Goal: Task Accomplishment & Management: Use online tool/utility

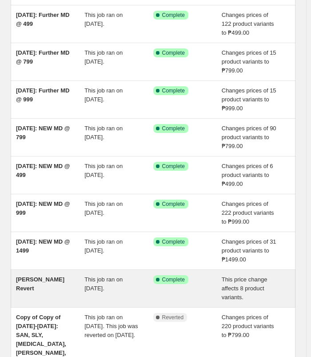
scroll to position [213, 0]
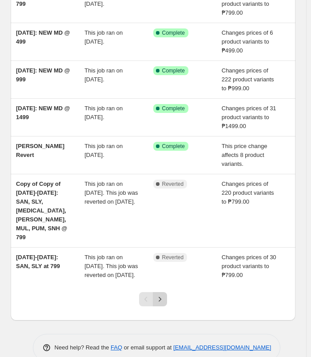
click at [161, 295] on icon "Next" at bounding box center [160, 299] width 9 height 9
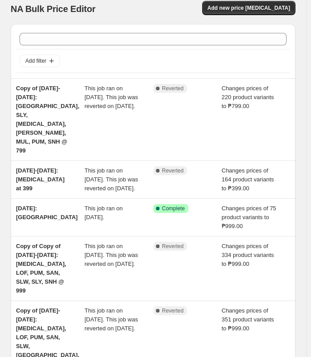
scroll to position [0, 0]
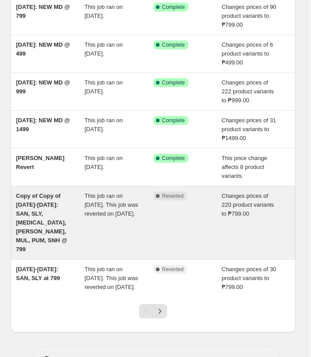
scroll to position [213, 0]
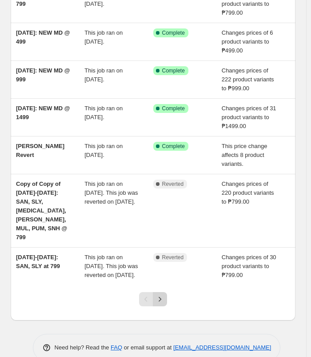
click at [157, 292] on button "Next" at bounding box center [160, 299] width 14 height 14
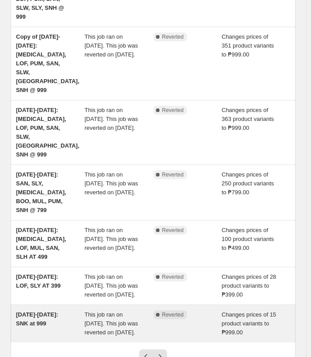
scroll to position [284, 0]
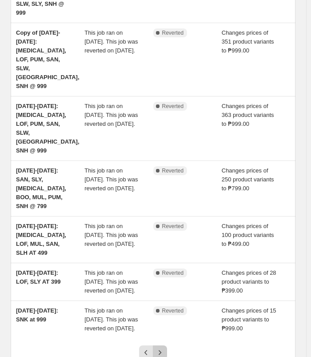
click at [161, 345] on button "Next" at bounding box center [160, 352] width 14 height 14
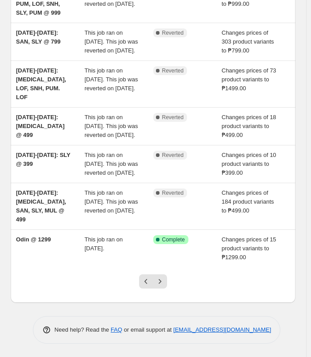
scroll to position [275, 0]
drag, startPoint x: 140, startPoint y: 284, endPoint x: 145, endPoint y: 285, distance: 4.9
click at [140, 285] on div at bounding box center [153, 285] width 40 height 36
click at [146, 284] on icon "Previous" at bounding box center [146, 281] width 9 height 9
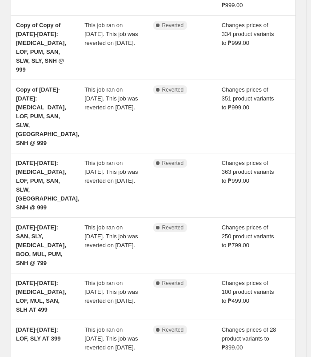
scroll to position [284, 0]
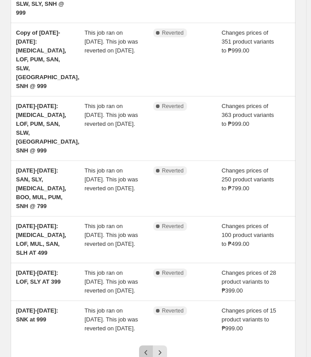
click at [149, 348] on icon "Previous" at bounding box center [146, 352] width 9 height 9
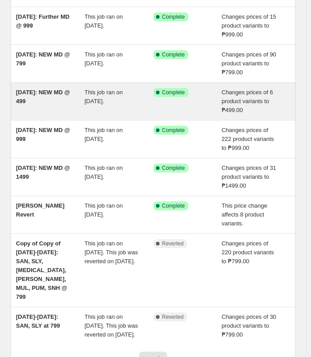
scroll to position [178, 0]
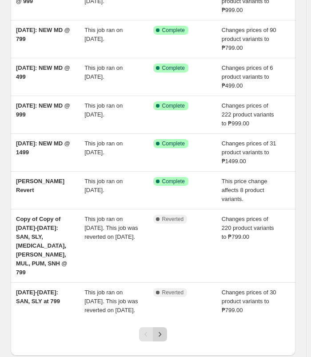
click at [163, 330] on icon "Next" at bounding box center [160, 334] width 9 height 9
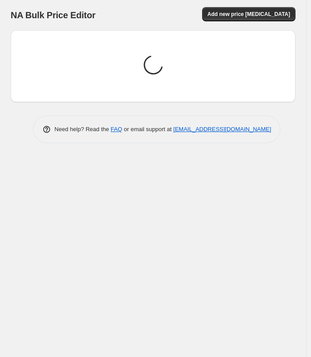
scroll to position [0, 0]
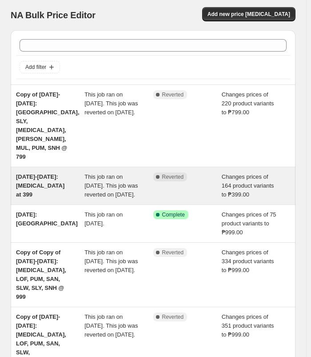
click at [64, 172] on div "Jul 25-Aug 11: BAL at 399" at bounding box center [50, 185] width 68 height 27
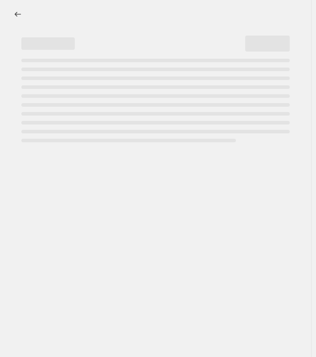
select select "no_change"
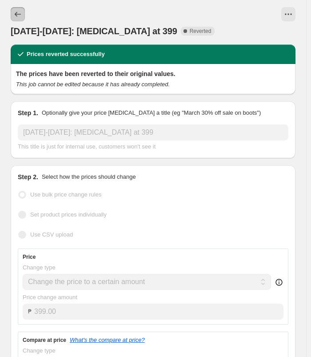
click at [16, 19] on button "Price change jobs" at bounding box center [18, 14] width 14 height 14
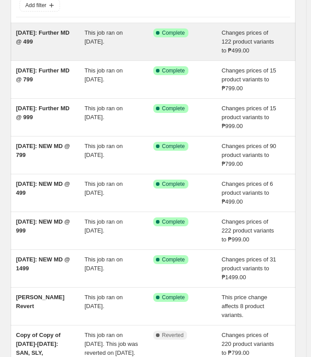
scroll to position [213, 0]
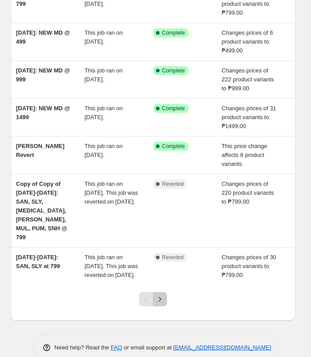
click at [160, 295] on icon "Next" at bounding box center [160, 299] width 9 height 9
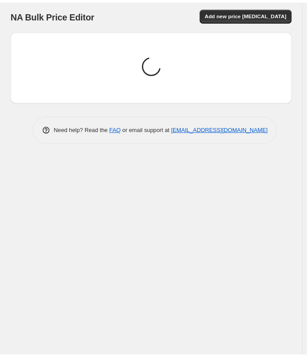
scroll to position [0, 0]
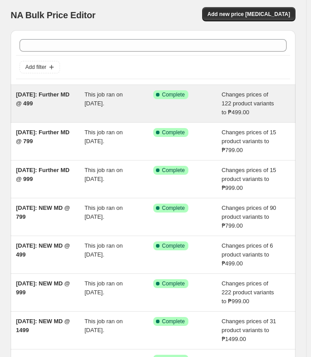
scroll to position [213, 0]
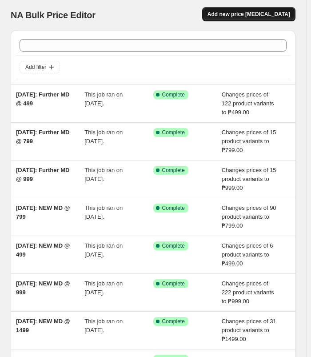
click at [251, 16] on span "Add new price [MEDICAL_DATA]" at bounding box center [249, 14] width 83 height 7
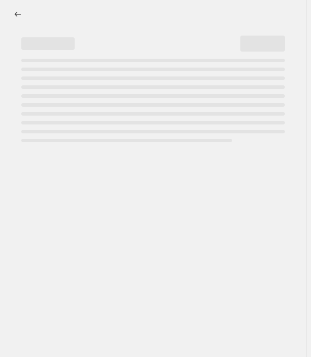
select select "percentage"
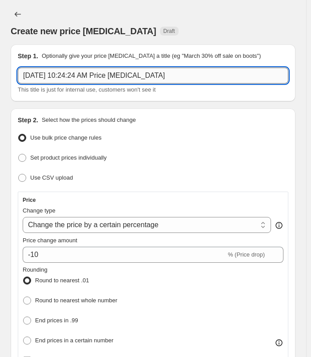
click at [152, 73] on input "[DATE] 10:24:24 AM Price [MEDICAL_DATA]" at bounding box center [153, 76] width 271 height 16
type input "a"
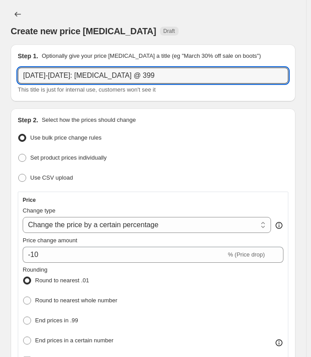
type input "[DATE]-[DATE]: [MEDICAL_DATA] @ 399"
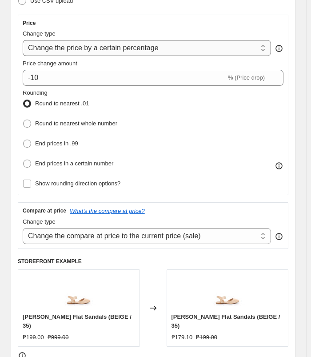
scroll to position [178, 0]
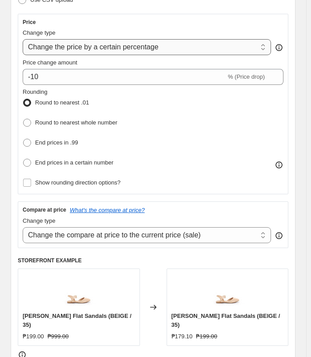
click at [153, 44] on select "Change the price to a certain amount Change the price by a certain amount Chang…" at bounding box center [147, 47] width 248 height 16
select select "to"
click at [23, 39] on select "Change the price to a certain amount Change the price by a certain amount Chang…" at bounding box center [147, 47] width 248 height 16
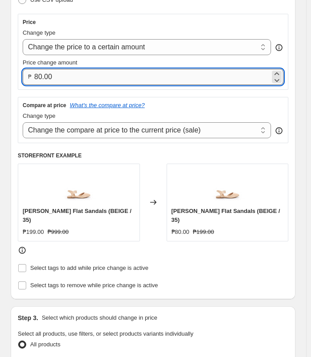
click at [88, 76] on input "80.00" at bounding box center [152, 77] width 236 height 16
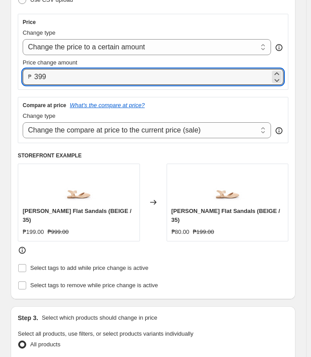
type input "399.00"
click at [176, 16] on div "Price Change type Change the price to a certain amount Change the price by a ce…" at bounding box center [153, 52] width 271 height 76
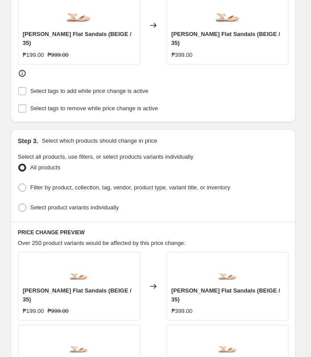
scroll to position [356, 0]
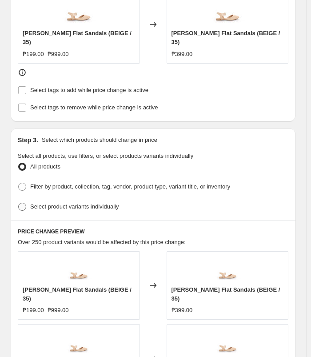
click at [76, 203] on span "Select product variants individually" at bounding box center [74, 206] width 88 height 7
click at [19, 203] on input "Select product variants individually" at bounding box center [18, 203] width 0 height 0
radio input "true"
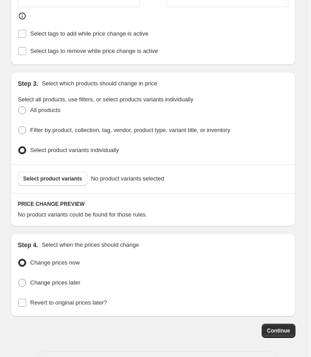
scroll to position [434, 0]
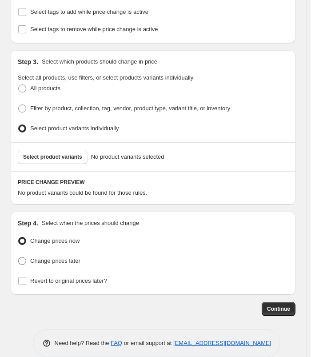
click at [65, 257] on span "Change prices later" at bounding box center [55, 260] width 50 height 7
click at [19, 257] on input "Change prices later" at bounding box center [18, 257] width 0 height 0
radio input "true"
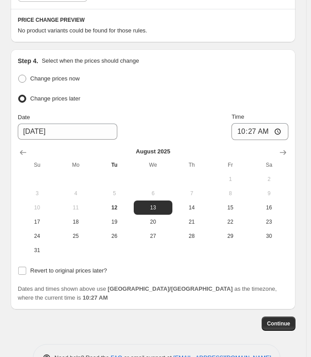
scroll to position [602, 0]
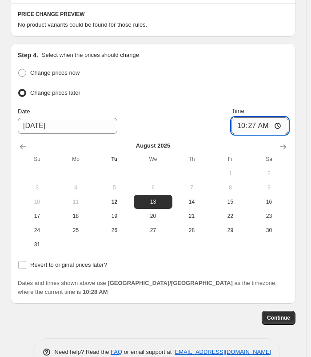
click at [246, 117] on input "10:27" at bounding box center [260, 125] width 57 height 17
type input "10:00"
click at [270, 67] on div "Change prices now" at bounding box center [153, 73] width 271 height 13
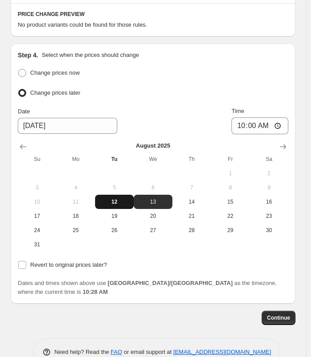
click at [120, 198] on span "12" at bounding box center [115, 201] width 32 height 7
type input "[DATE]"
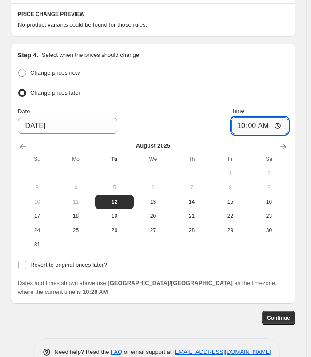
click at [245, 117] on input "10:00" at bounding box center [260, 125] width 57 height 17
type input "11:00"
click at [287, 67] on div "Change prices now" at bounding box center [153, 73] width 271 height 13
click at [101, 261] on span "Revert to original prices later?" at bounding box center [68, 264] width 77 height 7
click at [26, 261] on input "Revert to original prices later?" at bounding box center [22, 265] width 8 height 8
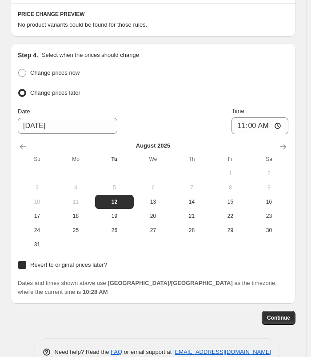
checkbox input "true"
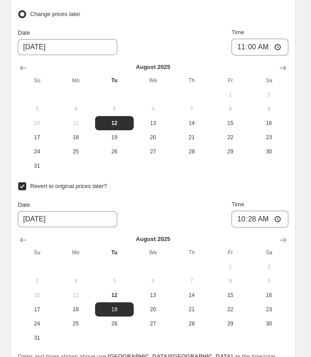
scroll to position [691, 0]
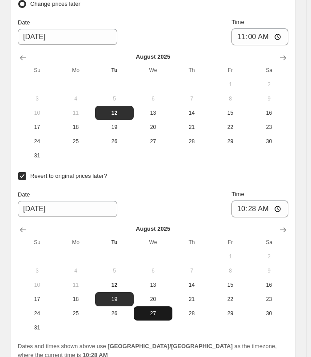
click at [156, 306] on button "27" at bounding box center [153, 313] width 39 height 14
type input "[DATE]"
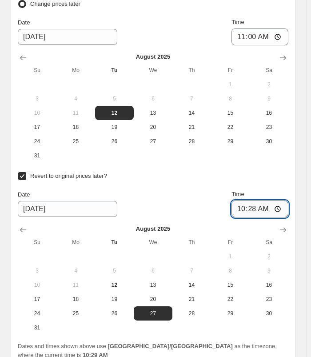
click at [256, 200] on input "10:28" at bounding box center [260, 208] width 57 height 17
type input "10:00"
click at [296, 152] on div "Step 4. Select when the prices should change Change prices now Change prices la…" at bounding box center [153, 161] width 285 height 412
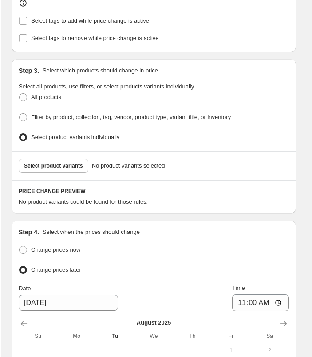
scroll to position [424, 0]
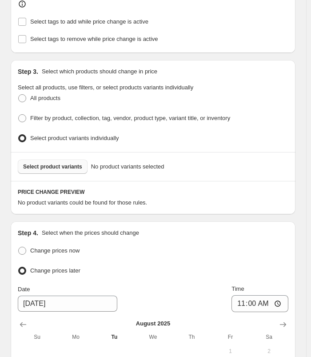
click at [66, 163] on span "Select product variants" at bounding box center [52, 166] width 59 height 7
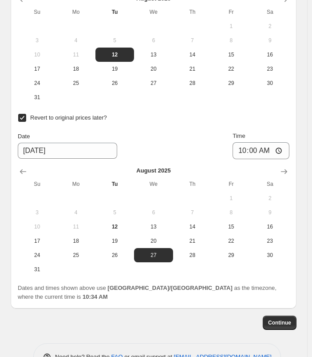
scroll to position [1096, 0]
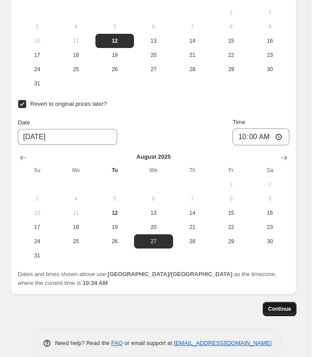
click at [276, 305] on span "Continue" at bounding box center [279, 308] width 23 height 7
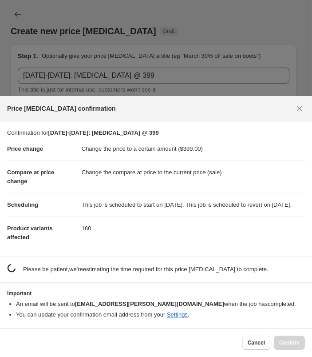
scroll to position [0, 0]
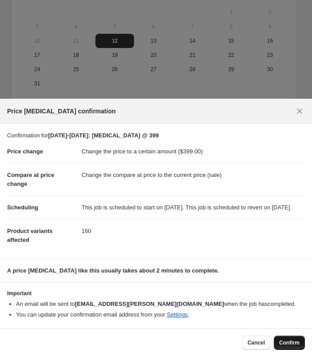
click at [285, 346] on button "Confirm" at bounding box center [289, 343] width 31 height 14
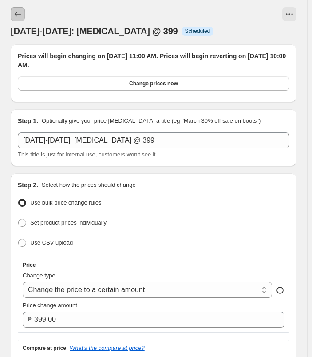
click at [21, 10] on button "Price change jobs" at bounding box center [18, 14] width 14 height 14
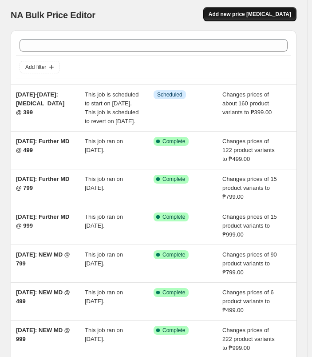
click at [258, 20] on button "Add new price [MEDICAL_DATA]" at bounding box center [250, 14] width 93 height 14
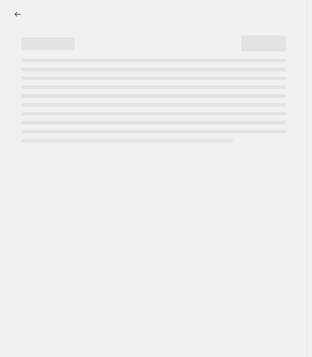
select select "percentage"
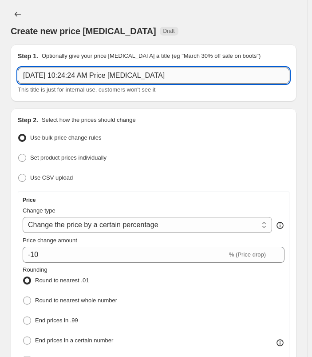
click at [186, 75] on input "[DATE] 10:24:24 AM Price [MEDICAL_DATA]" at bounding box center [154, 76] width 272 height 16
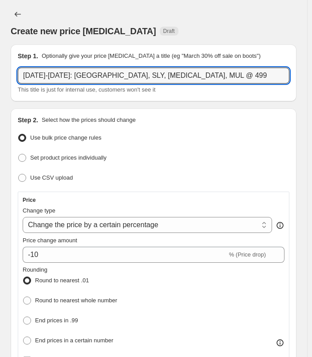
type input "[DATE]-[DATE]: [GEOGRAPHIC_DATA], SLY, [MEDICAL_DATA], MUL @ 499"
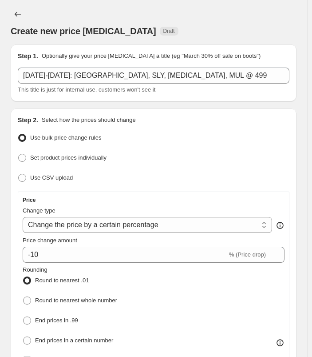
click at [104, 8] on div "Create new price [MEDICAL_DATA] Draft" at bounding box center [154, 22] width 286 height 30
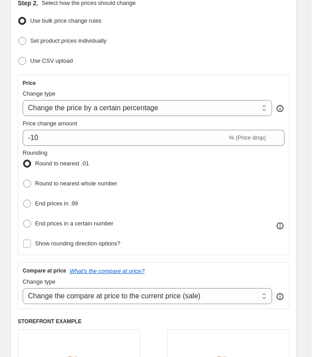
scroll to position [133, 0]
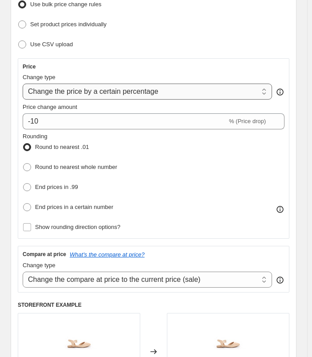
click at [175, 90] on select "Change the price to a certain amount Change the price by a certain amount Chang…" at bounding box center [148, 92] width 250 height 16
select select "to"
click at [23, 84] on select "Change the price to a certain amount Change the price by a certain amount Chang…" at bounding box center [148, 92] width 250 height 16
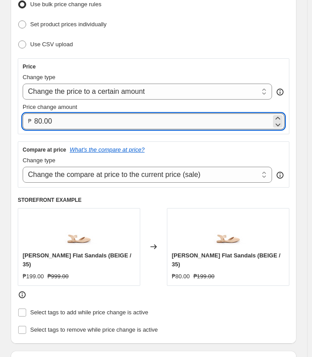
click at [98, 120] on input "80.00" at bounding box center [152, 121] width 237 height 16
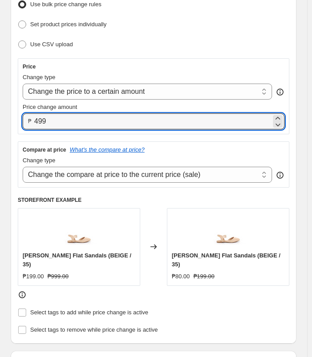
type input "499.00"
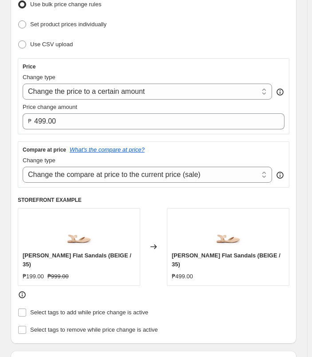
click at [262, 51] on div "Step 2. Select how the prices should change Use bulk price change rules Set pro…" at bounding box center [154, 159] width 272 height 354
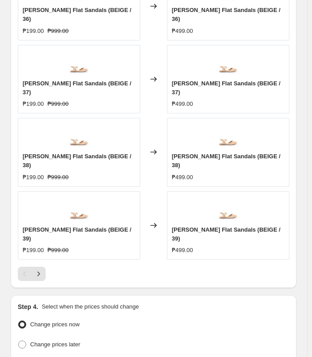
scroll to position [747, 0]
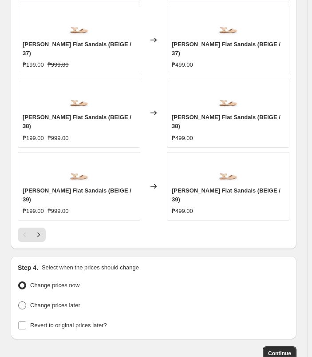
click at [74, 302] on span "Change prices later" at bounding box center [55, 305] width 50 height 7
click at [19, 301] on input "Change prices later" at bounding box center [18, 301] width 0 height 0
radio input "true"
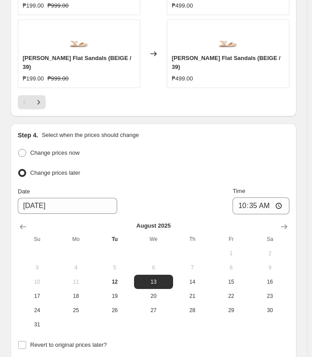
scroll to position [880, 0]
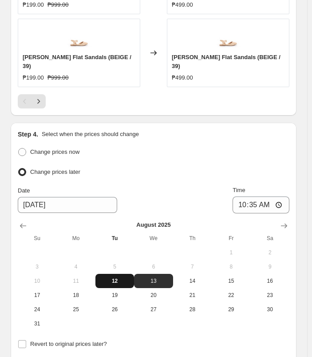
click at [119, 277] on span "12" at bounding box center [115, 280] width 32 height 7
type input "[DATE]"
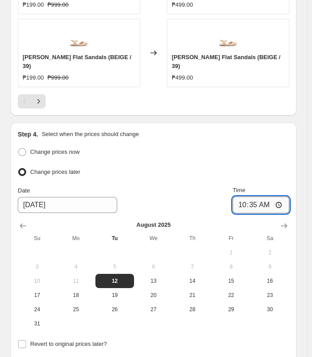
click at [250, 196] on input "10:35" at bounding box center [261, 204] width 57 height 17
type input "11:00"
click at [92, 340] on span "Revert to original prices later?" at bounding box center [68, 343] width 77 height 7
click at [26, 340] on input "Revert to original prices later?" at bounding box center [22, 344] width 8 height 8
checkbox input "true"
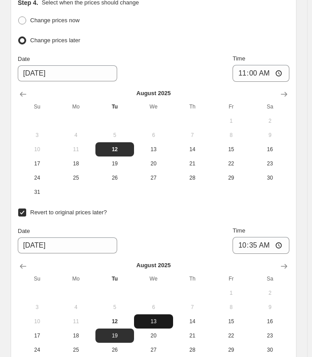
scroll to position [1014, 0]
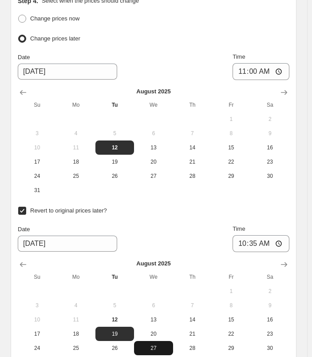
click at [159, 344] on span "27" at bounding box center [154, 347] width 32 height 7
type input "[DATE]"
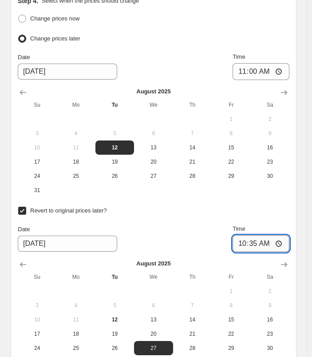
click at [259, 235] on input "10:35" at bounding box center [261, 243] width 57 height 17
type input "10:00"
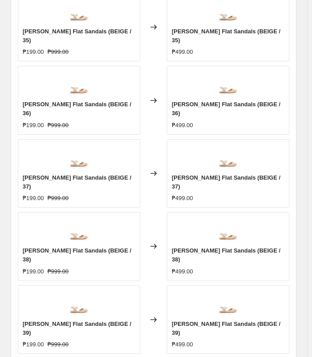
scroll to position [480, 0]
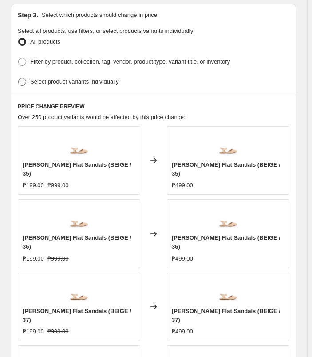
click at [72, 78] on span "Select product variants individually" at bounding box center [74, 81] width 88 height 7
click at [19, 78] on input "Select product variants individually" at bounding box center [18, 78] width 0 height 0
radio input "true"
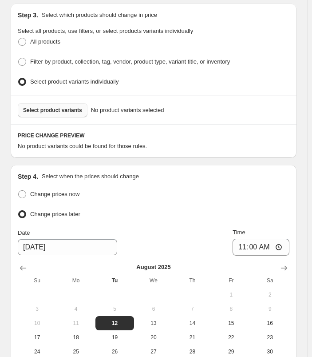
click at [65, 107] on span "Select product variants" at bounding box center [52, 110] width 59 height 7
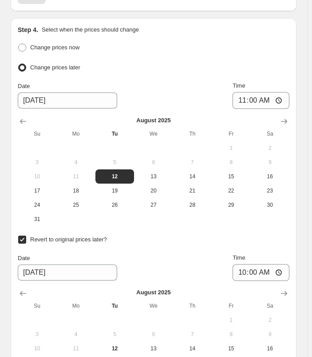
scroll to position [1096, 0]
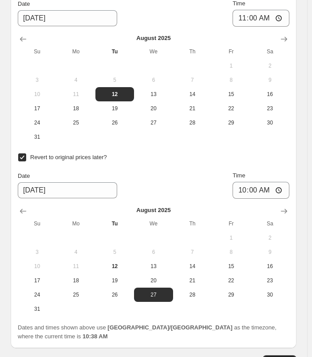
click at [292, 355] on button "Continue" at bounding box center [280, 362] width 34 height 14
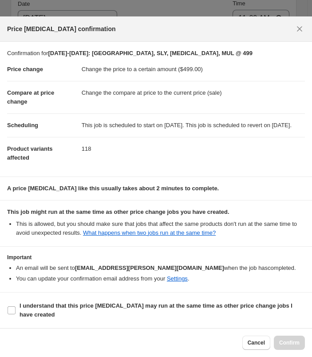
click at [132, 299] on section "I understand that this price [MEDICAL_DATA] may run at the same time as other p…" at bounding box center [156, 310] width 312 height 36
click at [127, 308] on b "I understand that this price [MEDICAL_DATA] may run at the same time as other p…" at bounding box center [156, 310] width 273 height 16
click at [16, 308] on input "I understand that this price [MEDICAL_DATA] may run at the same time as other p…" at bounding box center [12, 310] width 8 height 8
checkbox input "true"
click at [302, 344] on button "Confirm" at bounding box center [289, 343] width 31 height 14
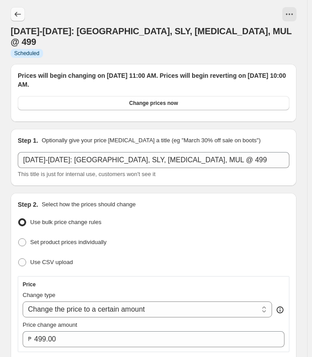
click at [14, 9] on button "Price change jobs" at bounding box center [18, 14] width 14 height 14
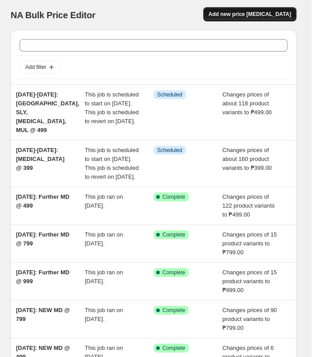
click at [248, 16] on span "Add new price [MEDICAL_DATA]" at bounding box center [250, 14] width 83 height 7
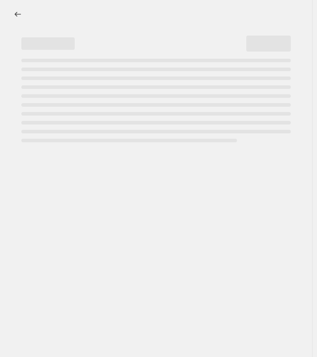
select select "percentage"
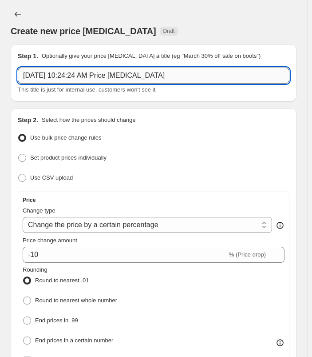
click at [132, 77] on input "[DATE] 10:24:24 AM Price [MEDICAL_DATA]" at bounding box center [154, 76] width 272 height 16
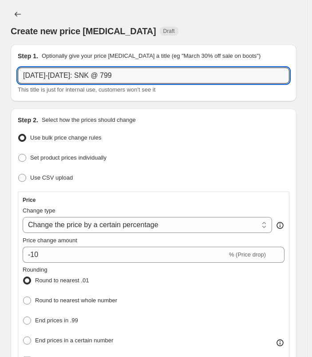
type input "[DATE]-[DATE]: SNK @ 799"
click at [207, 12] on div "Create new price [MEDICAL_DATA] Draft" at bounding box center [154, 22] width 286 height 30
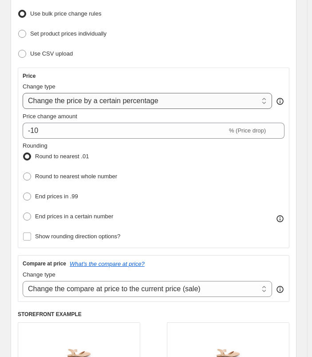
scroll to position [133, 0]
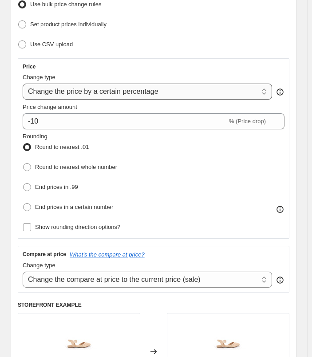
click at [194, 90] on select "Change the price to a certain amount Change the price by a certain amount Chang…" at bounding box center [148, 92] width 250 height 16
click at [176, 88] on select "Change the price to a certain amount Change the price by a certain amount Chang…" at bounding box center [148, 92] width 250 height 16
select select "to"
click at [23, 84] on select "Change the price to a certain amount Change the price by a certain amount Chang…" at bounding box center [148, 92] width 250 height 16
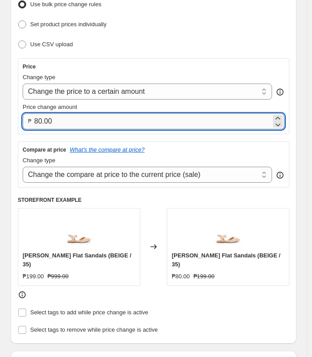
click at [106, 124] on input "80.00" at bounding box center [152, 121] width 237 height 16
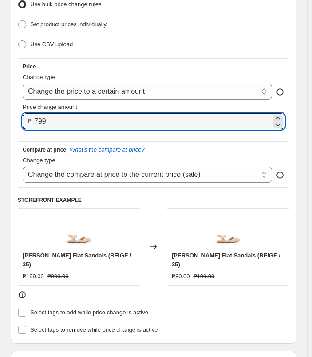
type input "799.00"
click at [216, 34] on ul "Use bulk price change rules Set product prices individually Use CSV upload" at bounding box center [154, 24] width 272 height 53
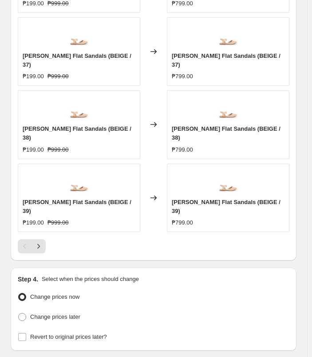
scroll to position [747, 0]
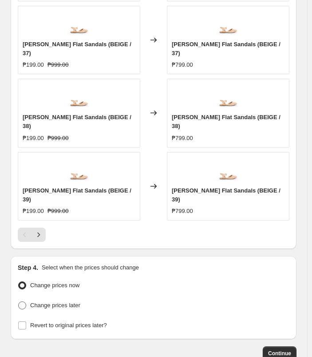
click at [66, 302] on span "Change prices later" at bounding box center [55, 305] width 50 height 7
click at [19, 301] on input "Change prices later" at bounding box center [18, 301] width 0 height 0
radio input "true"
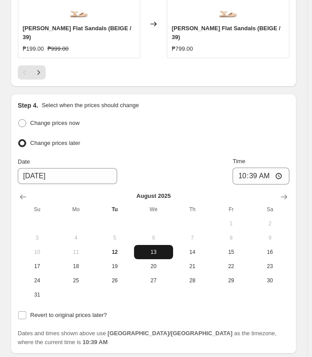
scroll to position [915, 0]
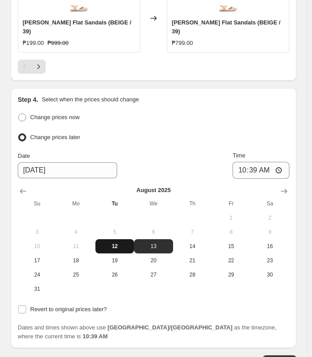
click at [121, 243] on span "12" at bounding box center [115, 246] width 32 height 7
type input "[DATE]"
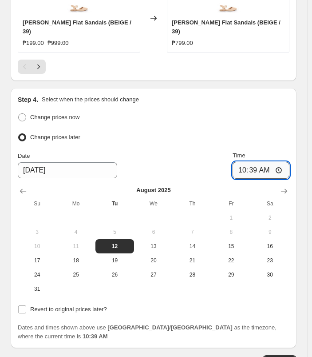
click at [246, 162] on input "10:39" at bounding box center [261, 170] width 57 height 17
type input "11:00"
click at [284, 111] on div "Change prices now Change prices later Date [DATE] Time 11:00 [DATE] Su Mo Tu We…" at bounding box center [154, 203] width 272 height 185
click at [95, 306] on span "Revert to original prices later?" at bounding box center [68, 309] width 77 height 7
click at [26, 305] on input "Revert to original prices later?" at bounding box center [22, 309] width 8 height 8
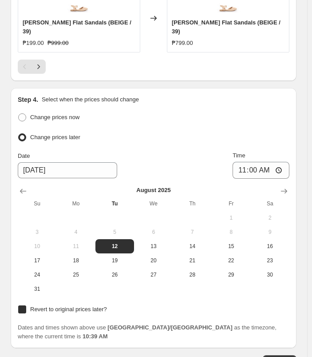
checkbox input "true"
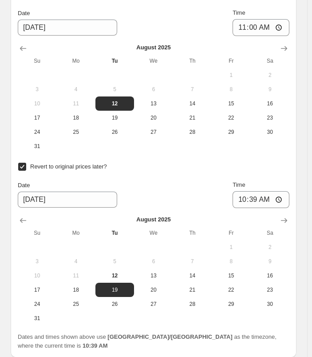
scroll to position [1067, 0]
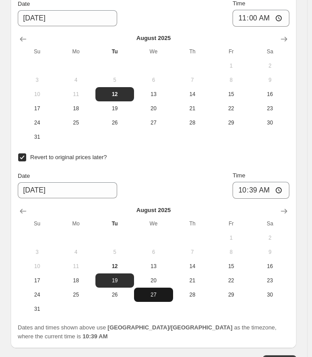
click at [148, 291] on span "27" at bounding box center [154, 294] width 32 height 7
type input "[DATE]"
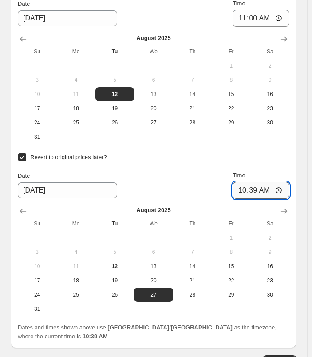
click at [247, 182] on input "10:39" at bounding box center [261, 190] width 57 height 17
click at [269, 182] on input "11:00" at bounding box center [261, 190] width 57 height 17
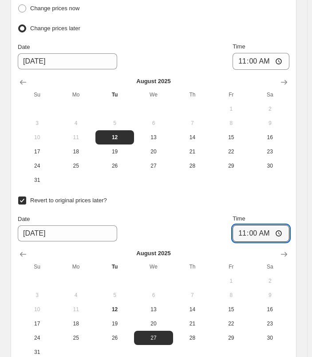
scroll to position [1023, 0]
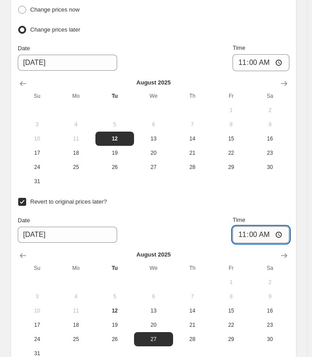
click at [244, 226] on input "11:00" at bounding box center [261, 234] width 57 height 17
type input "10:00"
click at [296, 129] on div "Step 4. Select when the prices should change Change prices now Change prices la…" at bounding box center [154, 186] width 286 height 412
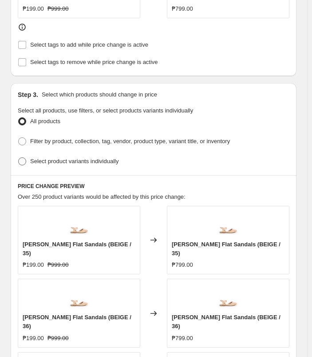
scroll to position [400, 0]
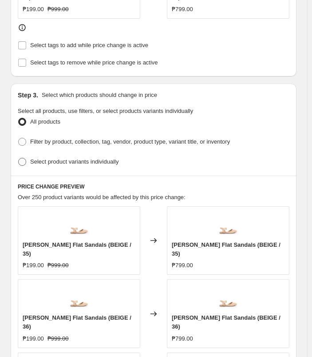
click at [102, 158] on span "Select product variants individually" at bounding box center [74, 161] width 88 height 7
click at [19, 158] on input "Select product variants individually" at bounding box center [18, 158] width 0 height 0
radio input "true"
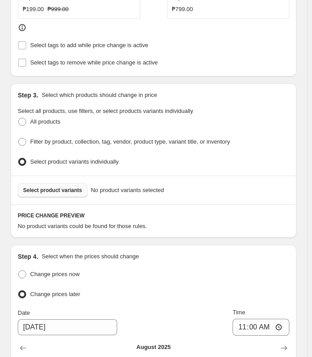
click at [72, 187] on span "Select product variants" at bounding box center [52, 190] width 59 height 7
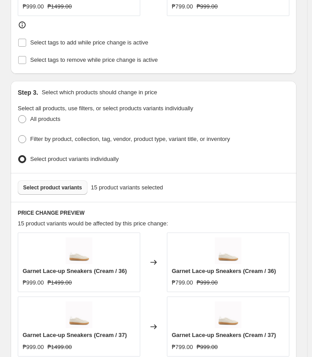
scroll to position [267, 0]
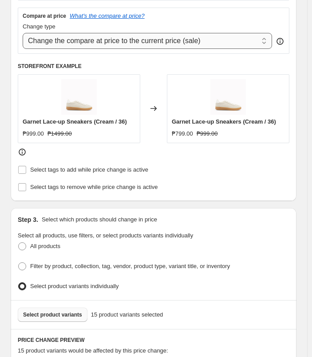
drag, startPoint x: 155, startPoint y: 39, endPoint x: 152, endPoint y: 43, distance: 4.7
click at [155, 39] on select "Change the compare at price to the current price (sale) Change the compare at p…" at bounding box center [148, 41] width 250 height 16
select select "no_change"
click at [23, 33] on select "Change the compare at price to the current price (sale) Change the compare at p…" at bounding box center [148, 41] width 250 height 16
click at [267, 159] on div "Step 2. Select how the prices should change Use bulk price change rules Set pro…" at bounding box center [154, 20] width 272 height 345
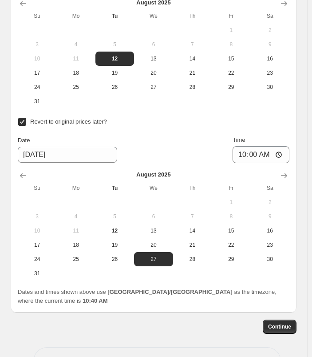
scroll to position [1096, 0]
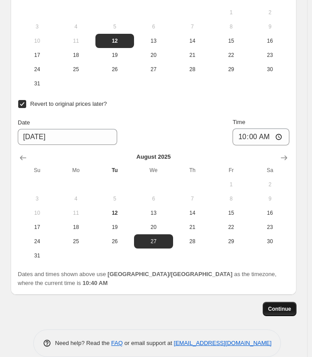
click at [292, 305] on span "Continue" at bounding box center [279, 308] width 23 height 7
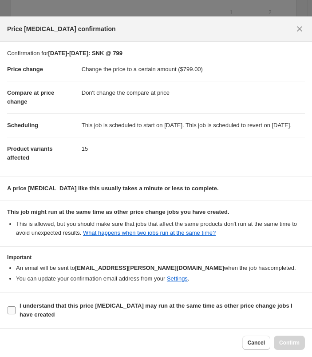
drag, startPoint x: 33, startPoint y: 311, endPoint x: 52, endPoint y: 308, distance: 19.3
click at [33, 312] on b "I understand that this price [MEDICAL_DATA] may run at the same time as other p…" at bounding box center [156, 310] width 273 height 16
click at [16, 312] on input "I understand that this price [MEDICAL_DATA] may run at the same time as other p…" at bounding box center [12, 310] width 8 height 8
checkbox input "true"
click at [284, 339] on button "Confirm" at bounding box center [289, 343] width 31 height 14
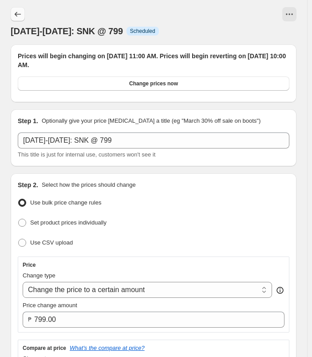
click at [13, 13] on button "Price change jobs" at bounding box center [18, 14] width 14 height 14
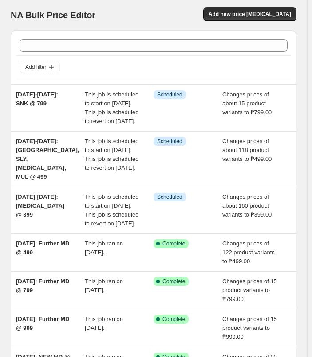
click at [262, 6] on div "NA Bulk Price Editor. This page is ready NA Bulk Price Editor Add new price [ME…" at bounding box center [154, 15] width 286 height 30
click at [266, 12] on span "Add new price [MEDICAL_DATA]" at bounding box center [250, 14] width 83 height 7
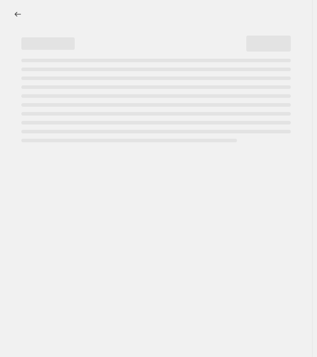
select select "percentage"
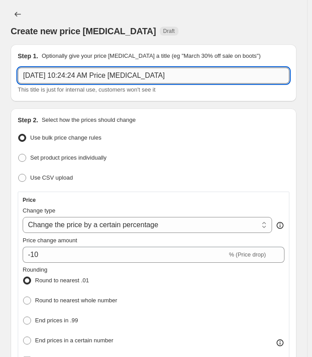
click at [79, 74] on input "[DATE] 10:24:24 AM Price [MEDICAL_DATA]" at bounding box center [154, 76] width 272 height 16
type input "S"
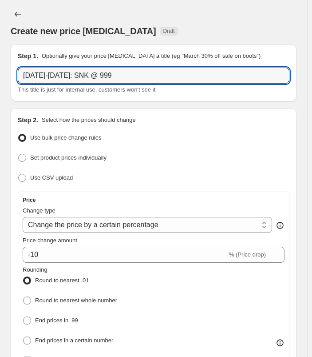
type input "[DATE]-[DATE]: SNK @ 999"
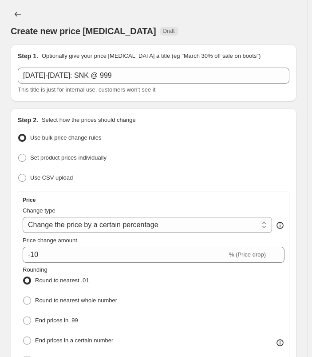
click at [129, 2] on div "Create new price [MEDICAL_DATA]. This page is ready Create new price [MEDICAL_D…" at bounding box center [154, 22] width 286 height 44
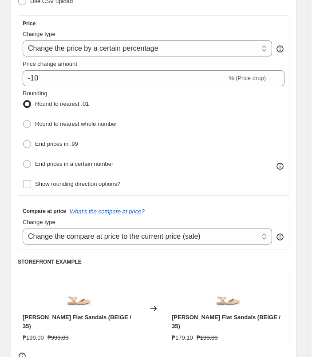
scroll to position [178, 0]
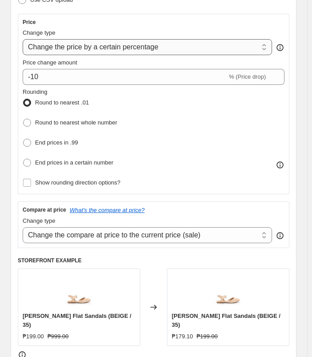
click at [174, 40] on select "Change the price to a certain amount Change the price by a certain amount Chang…" at bounding box center [148, 47] width 250 height 16
select select "to"
click at [23, 39] on select "Change the price to a certain amount Change the price by a certain amount Chang…" at bounding box center [148, 47] width 250 height 16
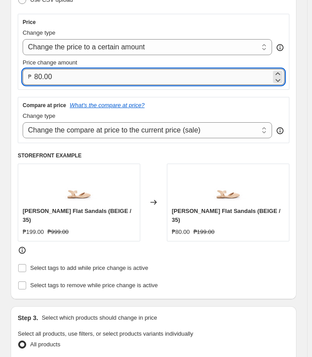
click at [68, 76] on input "80.00" at bounding box center [152, 77] width 237 height 16
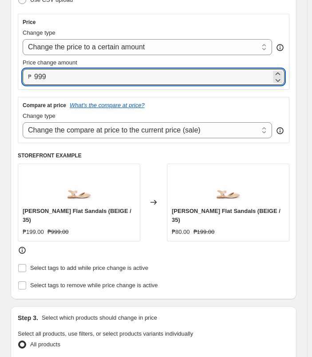
type input "999.00"
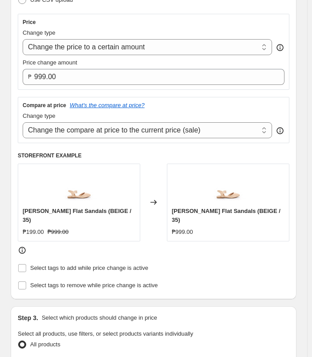
click at [189, 10] on div "Step 2. Select how the prices should change Use bulk price change rules Set pro…" at bounding box center [154, 115] width 272 height 354
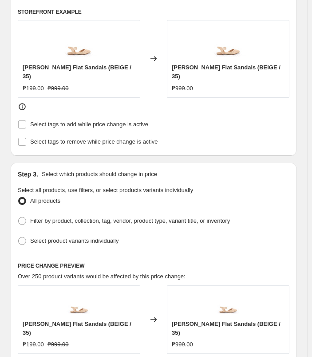
scroll to position [356, 0]
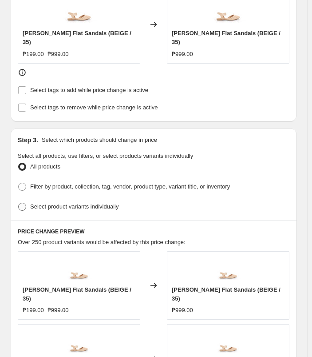
click at [113, 203] on span "Select product variants individually" at bounding box center [74, 206] width 88 height 7
click at [19, 203] on input "Select product variants individually" at bounding box center [18, 203] width 0 height 0
radio input "true"
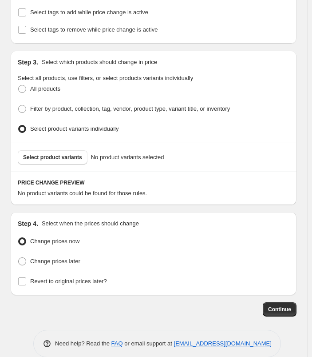
scroll to position [434, 0]
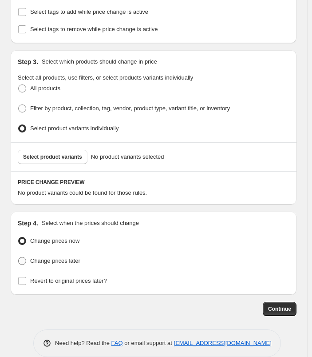
click at [42, 257] on span "Change prices later" at bounding box center [55, 260] width 50 height 7
click at [19, 257] on input "Change prices later" at bounding box center [18, 257] width 0 height 0
radio input "true"
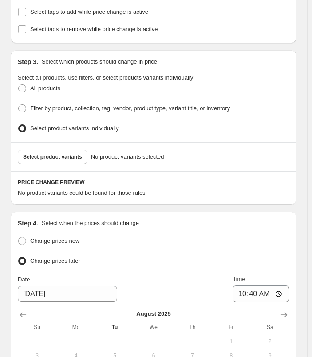
scroll to position [567, 0]
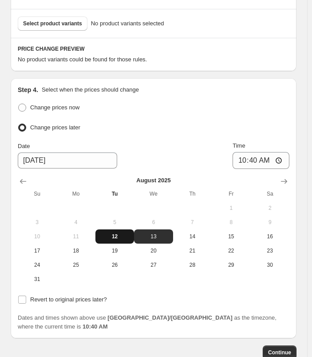
click at [119, 229] on button "12" at bounding box center [115, 236] width 39 height 14
type input "[DATE]"
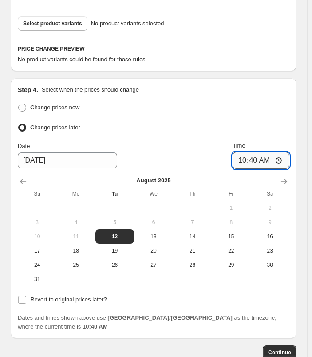
click at [257, 152] on input "10:40" at bounding box center [261, 160] width 57 height 17
click at [245, 152] on input "10:00" at bounding box center [261, 160] width 57 height 17
type input "11:00"
click at [63, 296] on span "Revert to original prices later?" at bounding box center [68, 299] width 77 height 7
click at [26, 296] on input "Revert to original prices later?" at bounding box center [22, 300] width 8 height 8
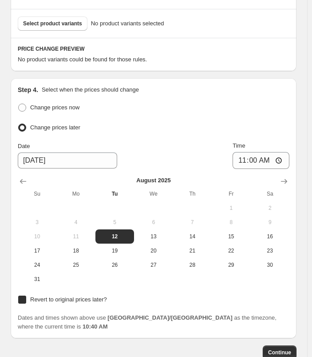
checkbox input "true"
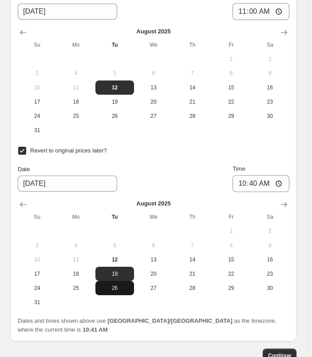
scroll to position [745, 0]
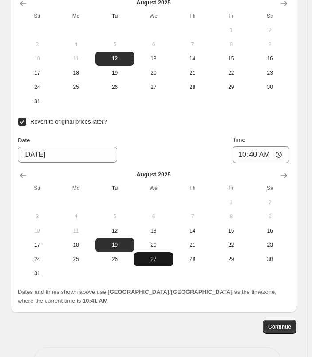
drag, startPoint x: 157, startPoint y: 244, endPoint x: 217, endPoint y: 160, distance: 103.9
click at [157, 256] on span "27" at bounding box center [154, 259] width 32 height 7
type input "[DATE]"
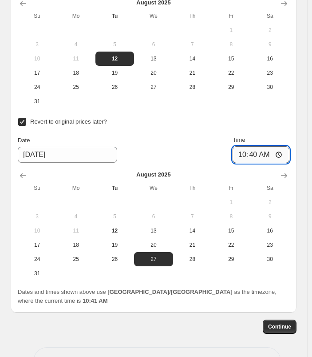
click at [241, 146] on input "10:40" at bounding box center [261, 154] width 57 height 17
click at [257, 146] on input "10:40" at bounding box center [261, 154] width 57 height 17
type input "10:00"
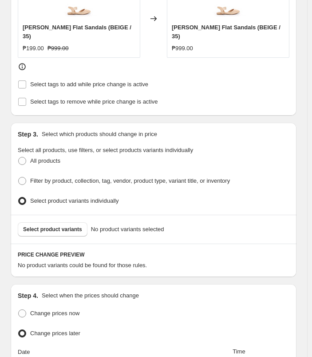
scroll to position [354, 0]
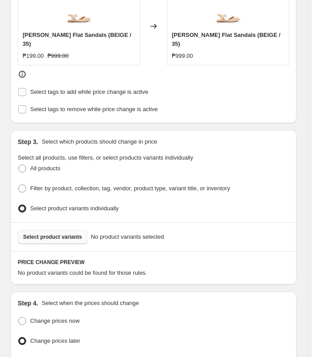
click at [63, 233] on span "Select product variants" at bounding box center [52, 236] width 59 height 7
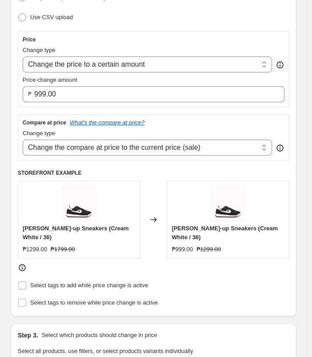
scroll to position [178, 0]
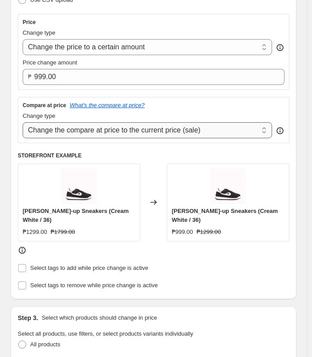
click at [188, 130] on select "Change the compare at price to the current price (sale) Change the compare at p…" at bounding box center [148, 130] width 250 height 16
select select "no_change"
click at [23, 122] on select "Change the compare at price to the current price (sale) Change the compare at p…" at bounding box center [148, 130] width 250 height 16
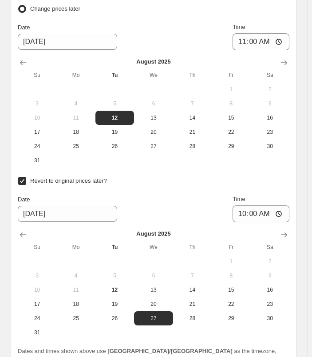
scroll to position [1149, 0]
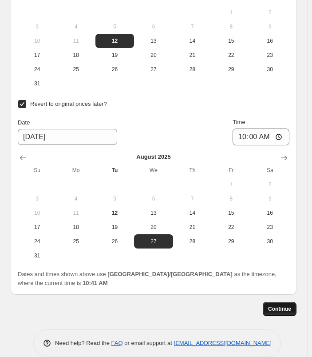
drag, startPoint x: 304, startPoint y: 292, endPoint x: 293, endPoint y: 292, distance: 10.7
click at [292, 305] on span "Continue" at bounding box center [279, 308] width 23 height 7
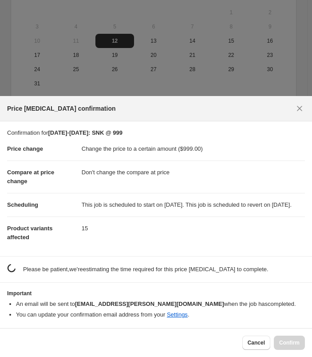
scroll to position [903, 0]
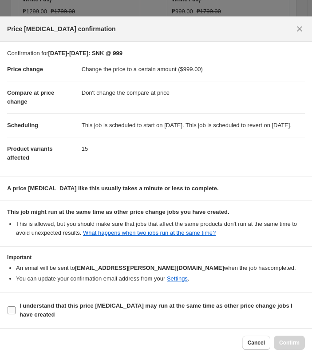
drag, startPoint x: 41, startPoint y: 311, endPoint x: 54, endPoint y: 310, distance: 12.9
click at [42, 310] on span "I understand that this price [MEDICAL_DATA] may run at the same time as other p…" at bounding box center [163, 310] width 286 height 18
click at [303, 290] on section "Important An email will be sent to [EMAIL_ADDRESS][PERSON_NAME][DOMAIN_NAME] wh…" at bounding box center [156, 269] width 312 height 45
click at [100, 309] on b "I understand that this price [MEDICAL_DATA] may run at the same time as other p…" at bounding box center [156, 310] width 273 height 16
click at [16, 309] on input "I understand that this price [MEDICAL_DATA] may run at the same time as other p…" at bounding box center [12, 310] width 8 height 8
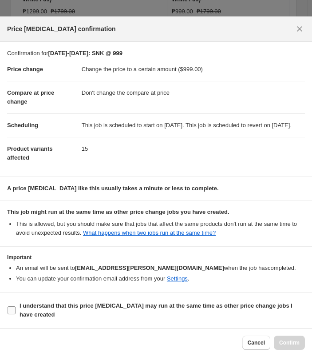
checkbox input "true"
click at [291, 342] on span "Confirm" at bounding box center [290, 342] width 20 height 7
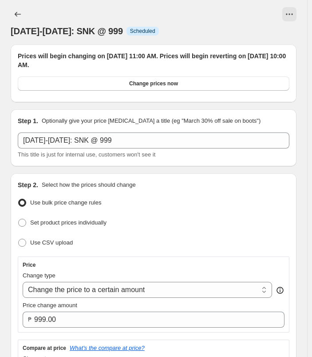
click at [11, 8] on div at bounding box center [19, 14] width 16 height 14
click at [20, 12] on icon "Price change jobs" at bounding box center [17, 14] width 9 height 9
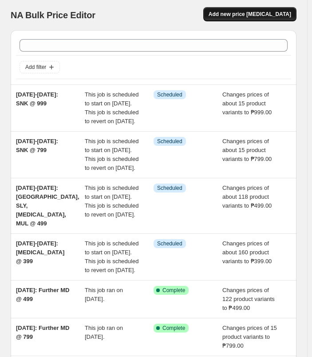
click at [283, 12] on span "Add new price [MEDICAL_DATA]" at bounding box center [250, 14] width 83 height 7
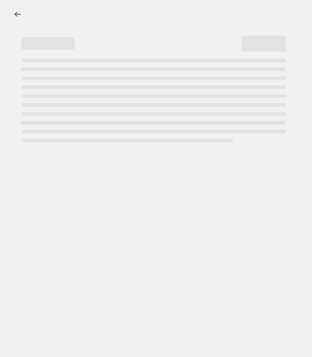
select select "percentage"
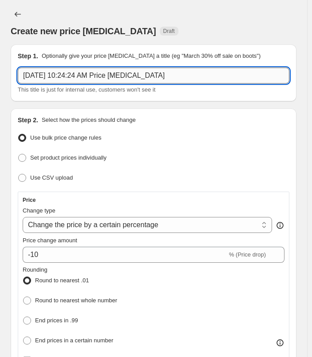
click at [112, 68] on input "[DATE] 10:24:24 AM Price [MEDICAL_DATA]" at bounding box center [154, 76] width 272 height 16
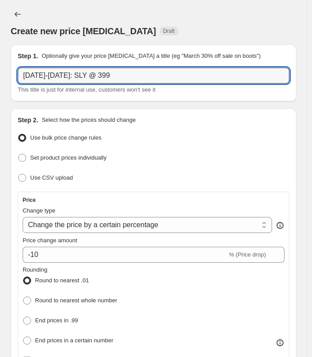
type input "[DATE]-[DATE]: SLY @ 399"
click at [152, 20] on div "Create new price [MEDICAL_DATA] Draft" at bounding box center [154, 22] width 286 height 30
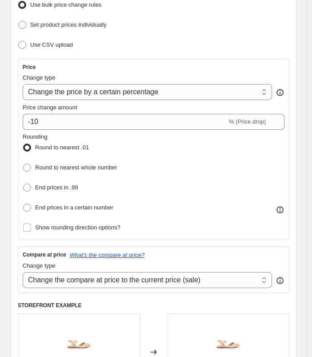
scroll to position [133, 0]
click at [167, 92] on select "Change the price to a certain amount Change the price by a certain amount Chang…" at bounding box center [148, 92] width 250 height 16
select select "to"
click at [23, 84] on select "Change the price to a certain amount Change the price by a certain amount Chang…" at bounding box center [148, 92] width 250 height 16
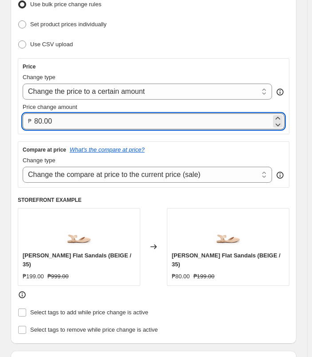
click at [77, 116] on input "80.00" at bounding box center [152, 121] width 237 height 16
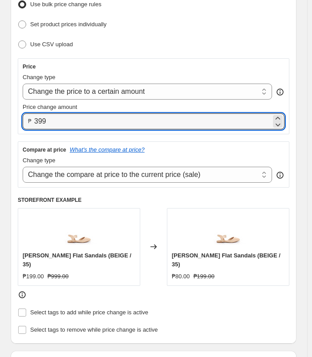
type input "399.00"
click at [196, 39] on div "Use CSV upload" at bounding box center [154, 44] width 272 height 13
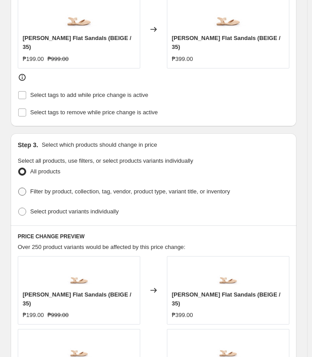
scroll to position [356, 0]
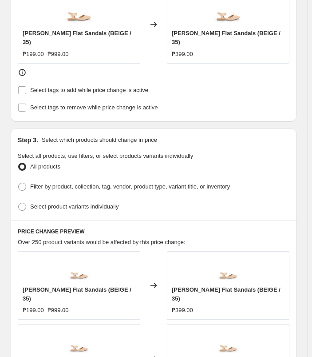
drag, startPoint x: 104, startPoint y: 191, endPoint x: 128, endPoint y: 166, distance: 34.9
click at [103, 203] on span "Select product variants individually" at bounding box center [74, 206] width 88 height 7
click at [19, 203] on input "Select product variants individually" at bounding box center [18, 203] width 0 height 0
radio input "true"
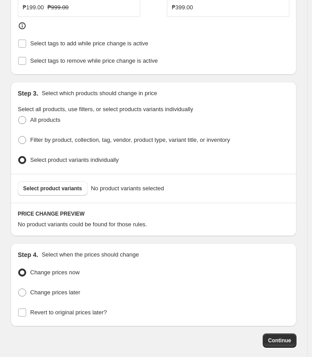
scroll to position [434, 0]
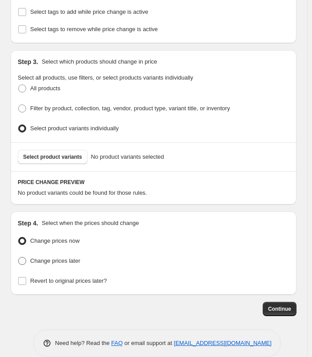
click at [57, 257] on span "Change prices later" at bounding box center [55, 260] width 50 height 7
click at [19, 257] on input "Change prices later" at bounding box center [18, 257] width 0 height 0
radio input "true"
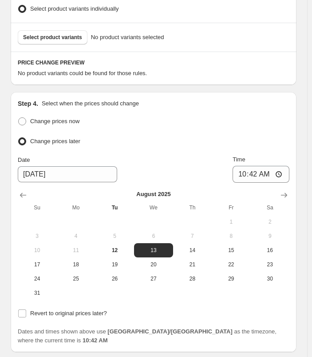
scroll to position [567, 0]
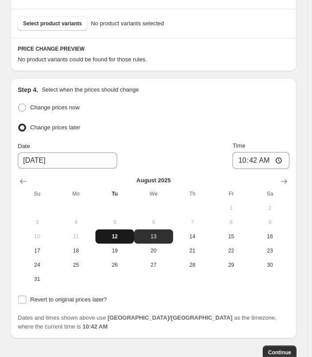
click at [120, 233] on span "12" at bounding box center [115, 236] width 32 height 7
type input "[DATE]"
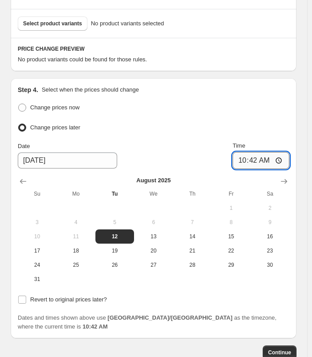
click at [255, 152] on input "10:42" at bounding box center [261, 160] width 57 height 17
click at [240, 152] on input "10:42" at bounding box center [261, 160] width 57 height 17
click at [245, 152] on input "10:42" at bounding box center [261, 160] width 57 height 17
type input "11:00"
click at [290, 101] on div "Change prices now" at bounding box center [154, 107] width 272 height 13
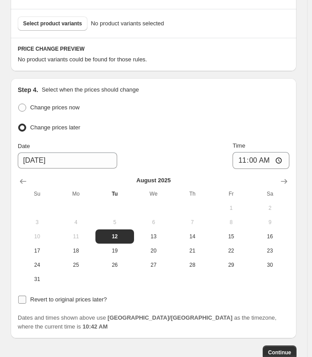
click at [89, 296] on span "Revert to original prices later?" at bounding box center [68, 299] width 77 height 7
click at [26, 296] on input "Revert to original prices later?" at bounding box center [22, 300] width 8 height 8
checkbox input "true"
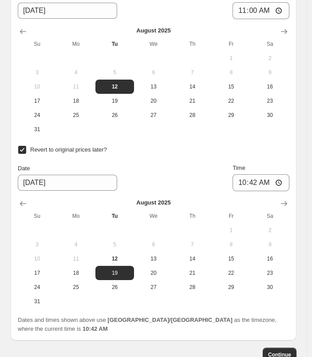
scroll to position [745, 0]
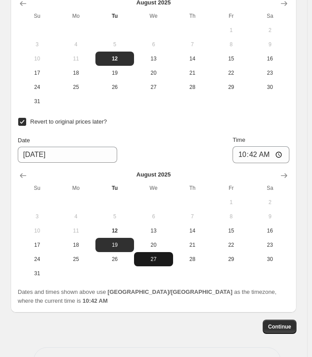
click at [159, 252] on button "27" at bounding box center [153, 259] width 39 height 14
type input "[DATE]"
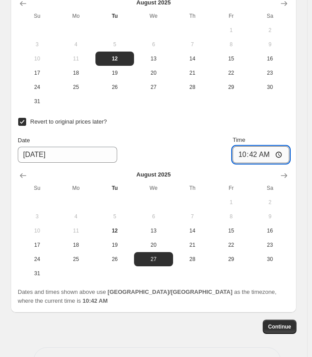
click at [248, 146] on input "10:42" at bounding box center [261, 154] width 57 height 17
click at [254, 146] on input "10:42" at bounding box center [261, 154] width 57 height 17
type input "10:00"
click at [297, 90] on div "Step 4. Select when the prices should change Change prices now Change prices la…" at bounding box center [154, 106] width 286 height 412
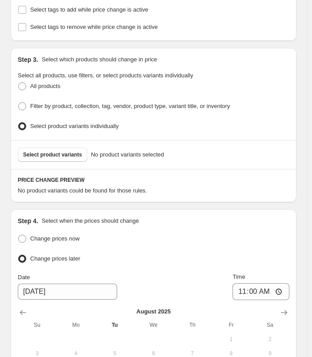
scroll to position [444, 0]
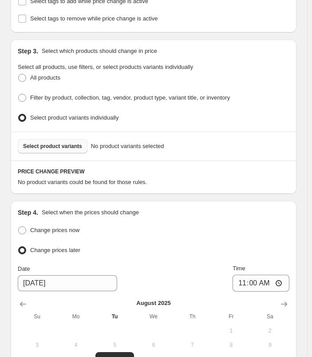
click at [57, 143] on span "Select product variants" at bounding box center [52, 146] width 59 height 7
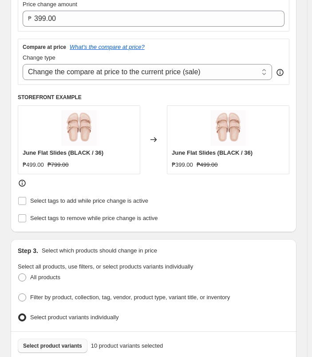
scroll to position [222, 0]
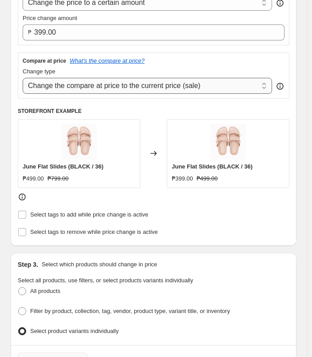
click at [176, 90] on select "Change the compare at price to the current price (sale) Change the compare at p…" at bounding box center [148, 86] width 250 height 16
select select "no_change"
click at [23, 78] on select "Change the compare at price to the current price (sale) Change the compare at p…" at bounding box center [148, 86] width 250 height 16
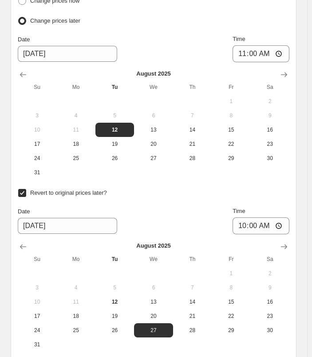
scroll to position [1096, 0]
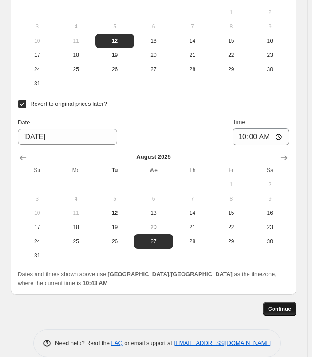
click at [284, 305] on span "Continue" at bounding box center [279, 308] width 23 height 7
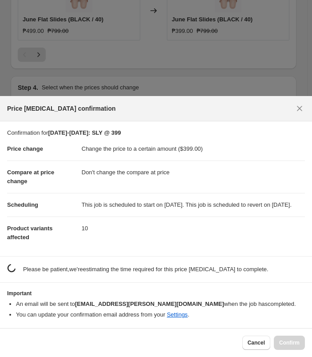
scroll to position [0, 0]
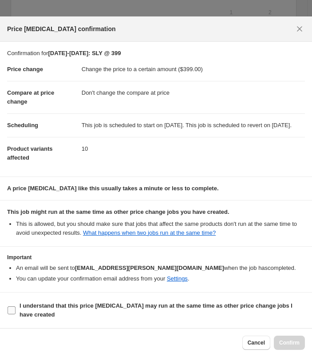
click at [98, 306] on b "I understand that this price [MEDICAL_DATA] may run at the same time as other p…" at bounding box center [156, 310] width 273 height 16
click at [16, 306] on input "I understand that this price [MEDICAL_DATA] may run at the same time as other p…" at bounding box center [12, 310] width 8 height 8
checkbox input "true"
click at [291, 348] on button "Confirm" at bounding box center [289, 343] width 31 height 14
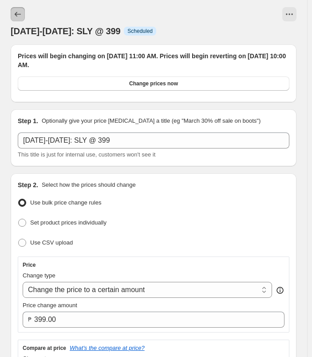
click at [24, 13] on button "Price change jobs" at bounding box center [18, 14] width 14 height 14
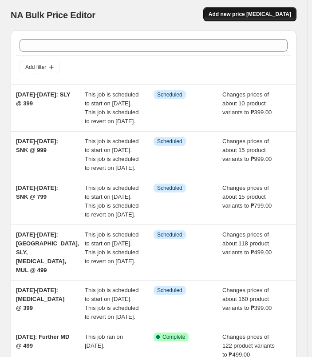
click at [268, 9] on button "Add new price [MEDICAL_DATA]" at bounding box center [250, 14] width 93 height 14
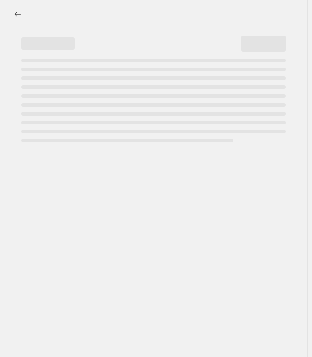
select select "percentage"
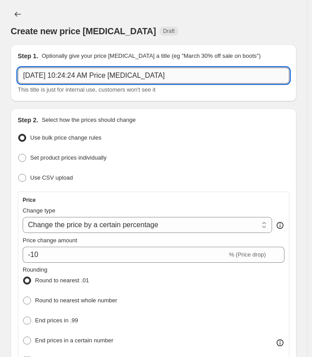
drag, startPoint x: 116, startPoint y: 72, endPoint x: 117, endPoint y: 79, distance: 6.3
click at [116, 78] on input "[DATE] 10:24:24 AM Price [MEDICAL_DATA]" at bounding box center [154, 76] width 272 height 16
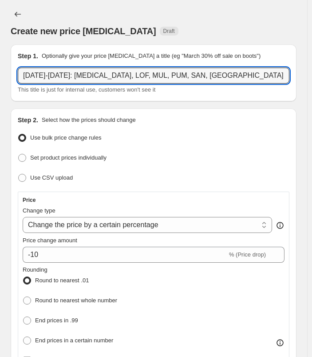
type input "[DATE]-[DATE]: [MEDICAL_DATA], LOF, MUL, PUM, SAN, [GEOGRAPHIC_DATA], SNH @ 499"
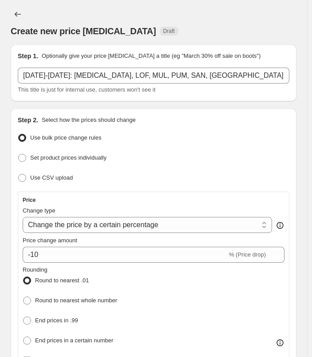
click at [220, 28] on div "Create new price [MEDICAL_DATA] Draft" at bounding box center [154, 31] width 286 height 12
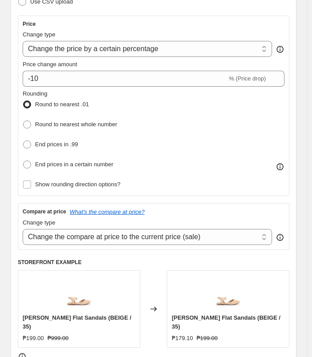
scroll to position [178, 0]
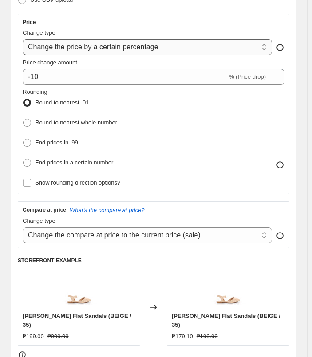
click at [188, 48] on select "Change the price to a certain amount Change the price by a certain amount Chang…" at bounding box center [148, 47] width 250 height 16
select select "to"
click at [23, 39] on select "Change the price to a certain amount Change the price by a certain amount Chang…" at bounding box center [148, 47] width 250 height 16
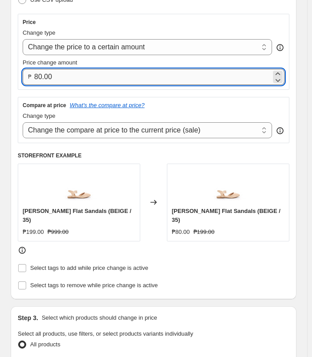
click at [84, 73] on input "80.00" at bounding box center [152, 77] width 237 height 16
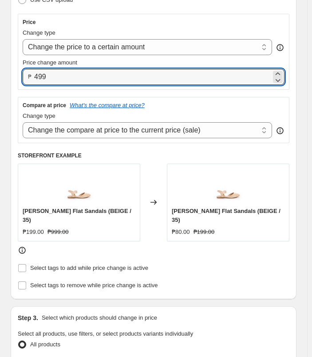
type input "499.00"
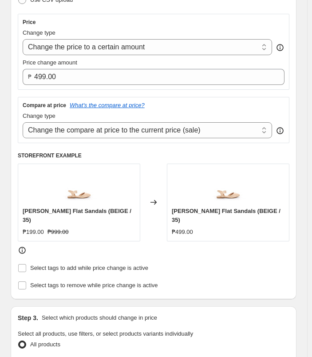
click at [199, 14] on div "Price Change type Change the price to a certain amount Change the price by a ce…" at bounding box center [154, 52] width 272 height 76
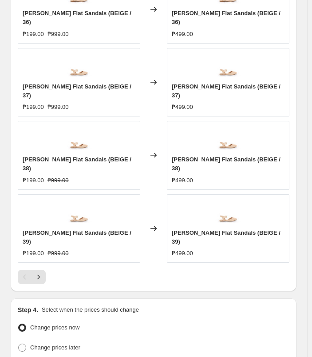
scroll to position [747, 0]
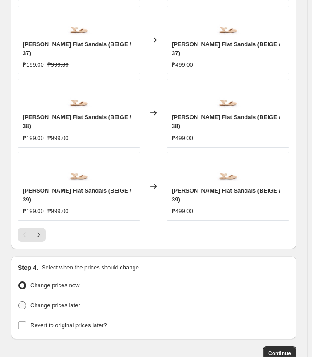
click at [62, 302] on span "Change prices later" at bounding box center [55, 305] width 50 height 7
click at [19, 301] on input "Change prices later" at bounding box center [18, 301] width 0 height 0
radio input "true"
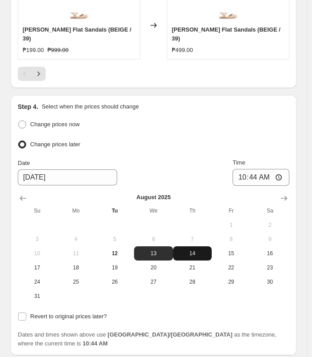
scroll to position [915, 0]
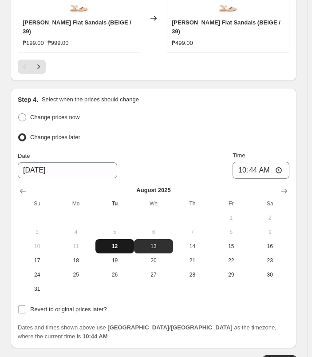
click at [120, 243] on span "12" at bounding box center [115, 246] width 32 height 7
type input "[DATE]"
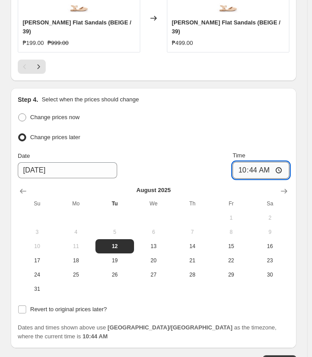
click at [247, 162] on input "10:44" at bounding box center [261, 170] width 57 height 17
type input "11:00"
click at [71, 306] on span "Revert to original prices later?" at bounding box center [68, 309] width 77 height 7
click at [26, 305] on input "Revert to original prices later?" at bounding box center [22, 309] width 8 height 8
checkbox input "true"
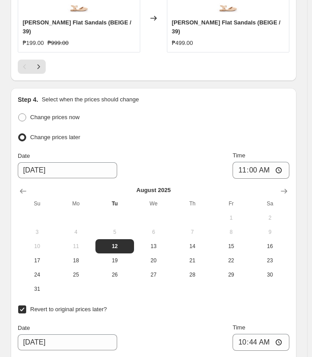
click at [253, 111] on div "Change prices now" at bounding box center [154, 117] width 272 height 13
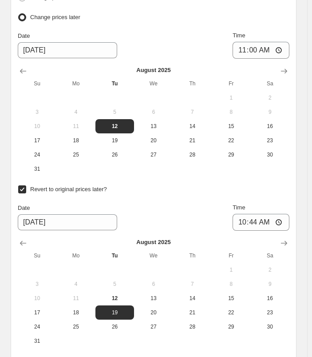
scroll to position [1048, 0]
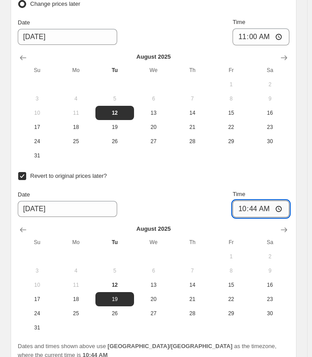
click at [255, 200] on input "10:44" at bounding box center [261, 208] width 57 height 17
click at [166, 310] on span "27" at bounding box center [154, 313] width 32 height 7
type input "[DATE]"
click at [257, 200] on input "10:44" at bounding box center [261, 208] width 57 height 17
type input "10:00"
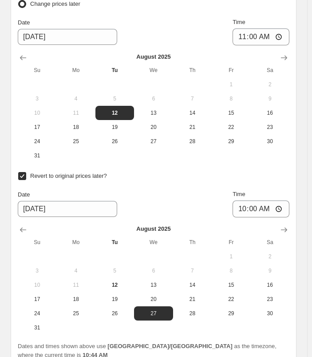
click at [290, 170] on div "Revert to original prices later?" at bounding box center [154, 176] width 272 height 13
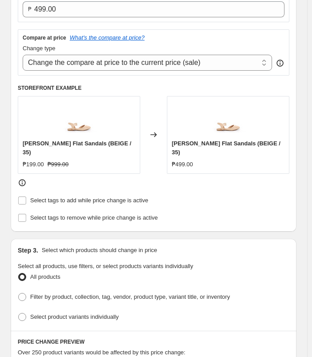
scroll to position [223, 0]
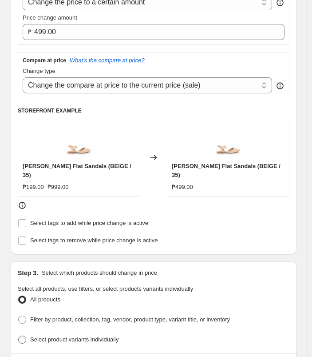
click at [67, 336] on span "Select product variants individually" at bounding box center [74, 339] width 88 height 7
click at [19, 336] on input "Select product variants individually" at bounding box center [18, 336] width 0 height 0
radio input "true"
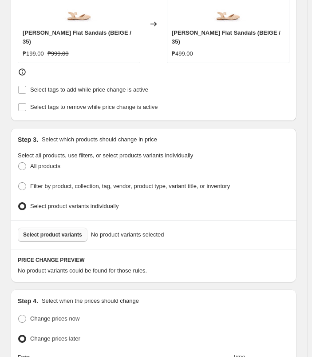
click at [72, 231] on span "Select product variants" at bounding box center [52, 234] width 59 height 7
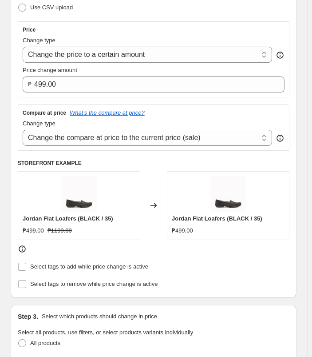
scroll to position [89, 0]
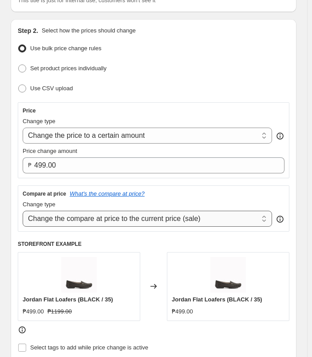
click at [161, 220] on select "Change the compare at price to the current price (sale) Change the compare at p…" at bounding box center [148, 219] width 250 height 16
select select "no_change"
click at [23, 211] on select "Change the compare at price to the current price (sale) Change the compare at p…" at bounding box center [148, 219] width 250 height 16
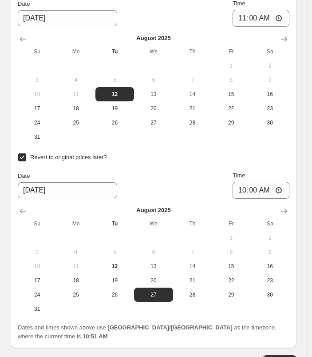
scroll to position [1096, 0]
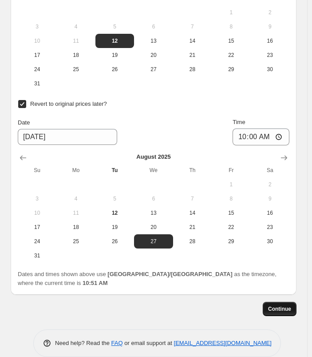
click at [288, 305] on span "Continue" at bounding box center [279, 308] width 23 height 7
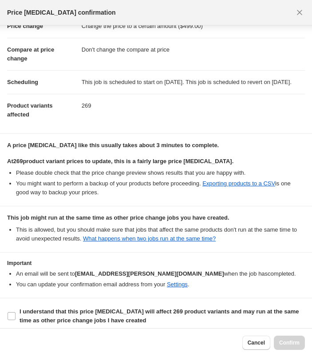
scroll to position [41, 0]
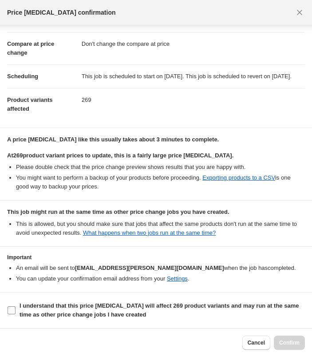
click at [215, 311] on span "I understand that this price [MEDICAL_DATA] will affect 269 product variants an…" at bounding box center [163, 310] width 286 height 18
click at [16, 311] on input "I understand that this price [MEDICAL_DATA] will affect 269 product variants an…" at bounding box center [12, 310] width 8 height 8
checkbox input "true"
click at [295, 342] on span "Confirm" at bounding box center [290, 342] width 20 height 7
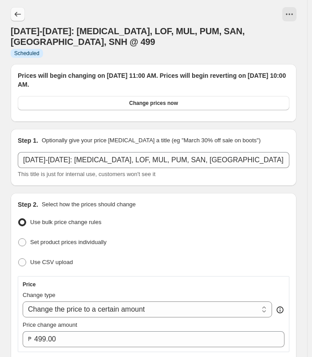
click at [22, 11] on icon "Price change jobs" at bounding box center [17, 14] width 9 height 9
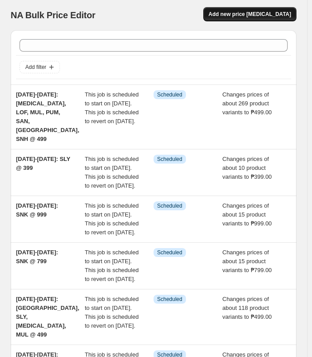
click at [257, 12] on span "Add new price [MEDICAL_DATA]" at bounding box center [250, 14] width 83 height 7
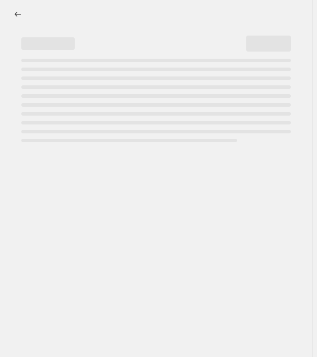
select select "percentage"
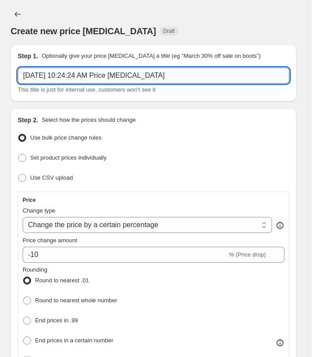
click at [178, 73] on input "[DATE] 10:24:24 AM Price [MEDICAL_DATA]" at bounding box center [154, 76] width 272 height 16
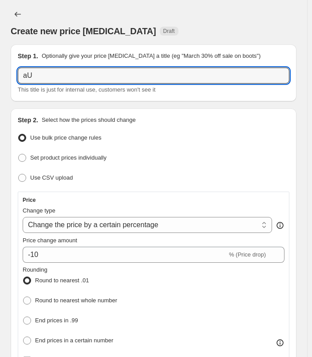
type input "a"
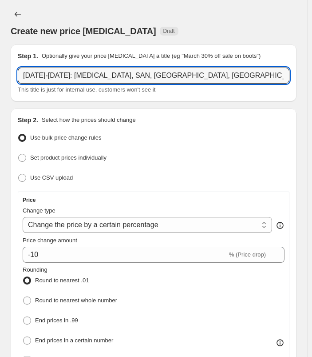
type input "[DATE]-[DATE]: [MEDICAL_DATA], SAN, [GEOGRAPHIC_DATA], [GEOGRAPHIC_DATA], BOO, …"
drag, startPoint x: 258, startPoint y: 23, endPoint x: 275, endPoint y: 52, distance: 33.5
click at [258, 23] on div "Create new price [MEDICAL_DATA] Draft" at bounding box center [154, 22] width 286 height 30
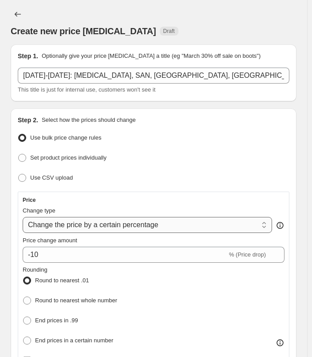
click at [168, 217] on select "Change the price to a certain amount Change the price by a certain amount Chang…" at bounding box center [148, 225] width 250 height 16
select select "to"
click at [23, 217] on select "Change the price to a certain amount Change the price by a certain amount Chang…" at bounding box center [148, 225] width 250 height 16
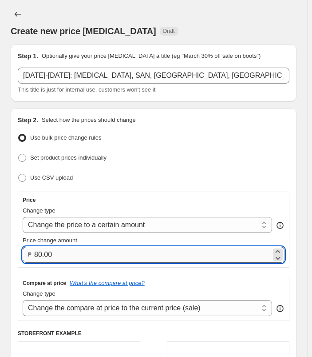
click at [99, 255] on input "80.00" at bounding box center [152, 255] width 237 height 16
type input "799.00"
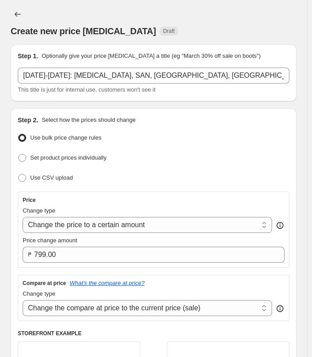
click at [270, 22] on div "Create new price [MEDICAL_DATA] Draft" at bounding box center [154, 22] width 286 height 30
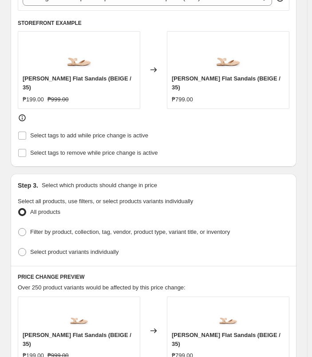
scroll to position [311, 0]
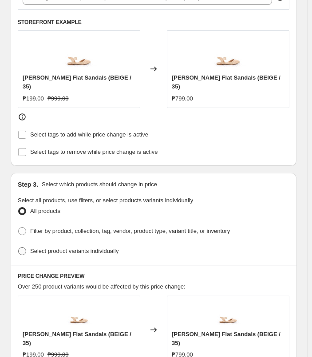
click at [73, 248] on span "Select product variants individually" at bounding box center [74, 251] width 88 height 7
click at [19, 247] on input "Select product variants individually" at bounding box center [18, 247] width 0 height 0
radio input "true"
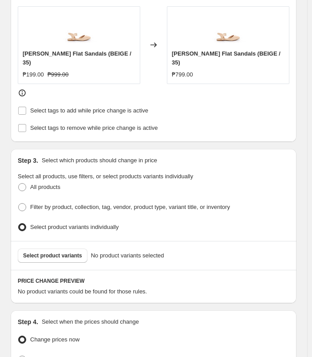
scroll to position [434, 0]
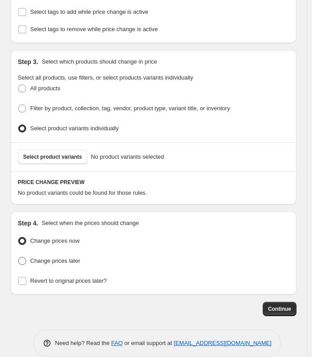
click at [34, 257] on span "Change prices later" at bounding box center [55, 260] width 50 height 7
click at [19, 257] on input "Change prices later" at bounding box center [18, 257] width 0 height 0
radio input "true"
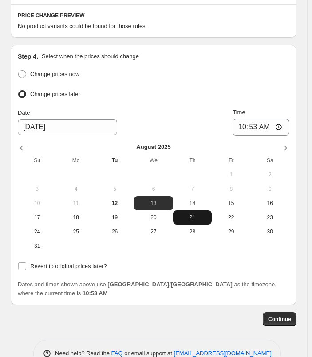
scroll to position [602, 0]
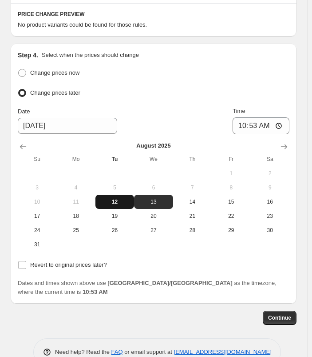
click at [122, 198] on span "12" at bounding box center [115, 201] width 32 height 7
type input "[DATE]"
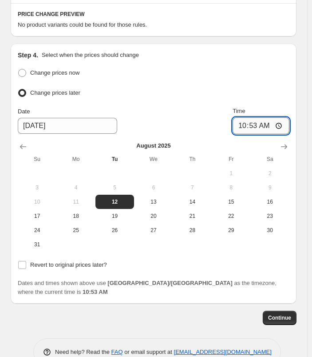
click at [252, 117] on input "10:53" at bounding box center [261, 125] width 57 height 17
type input "11:00"
click at [72, 261] on span "Revert to original prices later?" at bounding box center [68, 264] width 77 height 7
click at [26, 261] on input "Revert to original prices later?" at bounding box center [22, 265] width 8 height 8
checkbox input "true"
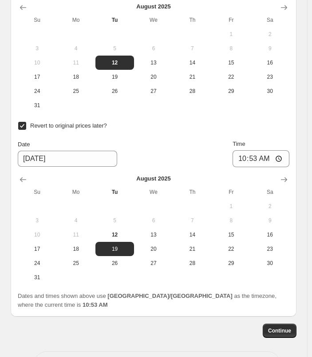
scroll to position [754, 0]
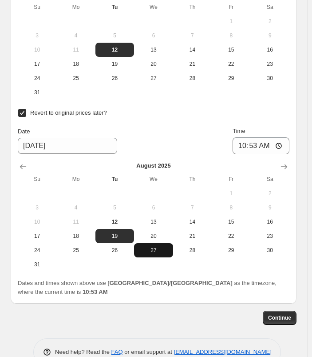
click at [164, 247] on span "27" at bounding box center [154, 250] width 32 height 7
type input "[DATE]"
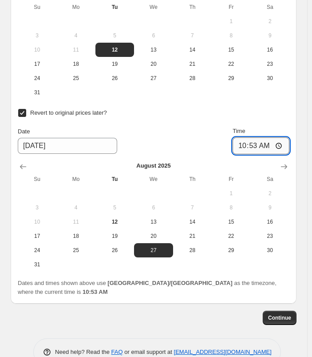
click at [244, 137] on input "10:53" at bounding box center [261, 145] width 57 height 17
click at [254, 137] on input "10:53" at bounding box center [261, 145] width 57 height 17
click at [274, 137] on input "10:53" at bounding box center [261, 145] width 57 height 17
click at [252, 137] on input "10:53" at bounding box center [261, 145] width 57 height 17
click at [257, 137] on input "10:53" at bounding box center [261, 145] width 57 height 17
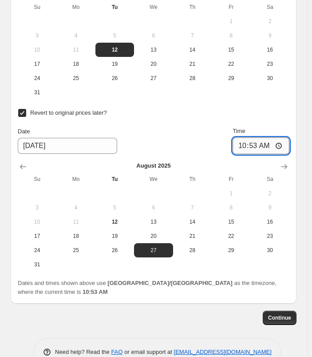
type input "10:00"
click at [290, 107] on div "Revert to original prices later?" at bounding box center [154, 113] width 272 height 13
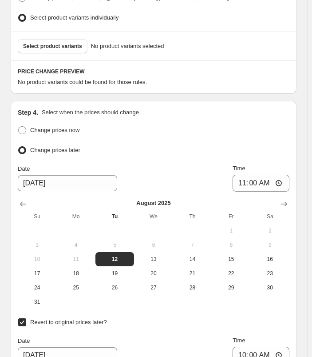
scroll to position [532, 0]
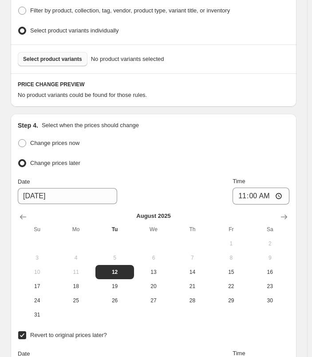
click at [70, 56] on span "Select product variants" at bounding box center [52, 59] width 59 height 7
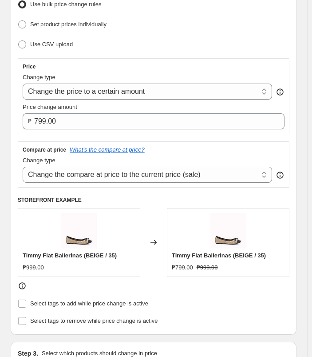
scroll to position [178, 0]
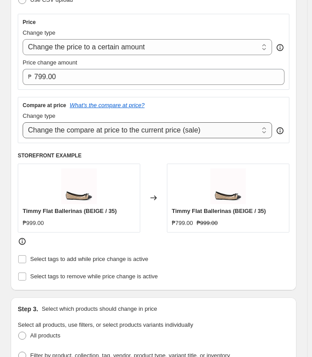
click at [157, 129] on select "Change the compare at price to the current price (sale) Change the compare at p…" at bounding box center [148, 130] width 250 height 16
click at [23, 122] on select "Change the compare at price to the current price (sale) Change the compare at p…" at bounding box center [148, 130] width 250 height 16
click at [144, 133] on select "Change the compare at price to the current price (sale) Change the compare at p…" at bounding box center [148, 130] width 250 height 16
select select "ep"
click at [23, 122] on select "Change the compare at price to the current price (sale) Change the compare at p…" at bounding box center [148, 130] width 250 height 16
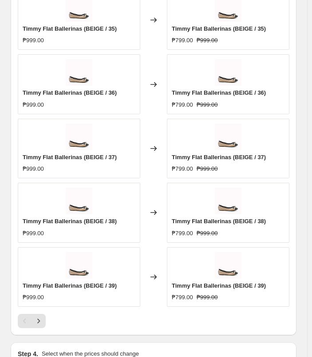
scroll to position [667, 0]
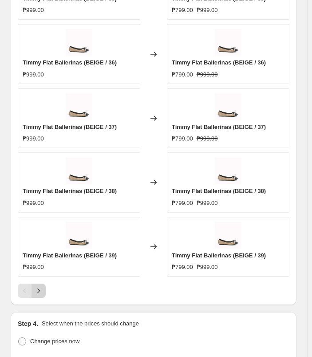
click at [41, 287] on icon "Next" at bounding box center [38, 290] width 9 height 9
click at [42, 286] on icon "Next" at bounding box center [38, 290] width 9 height 9
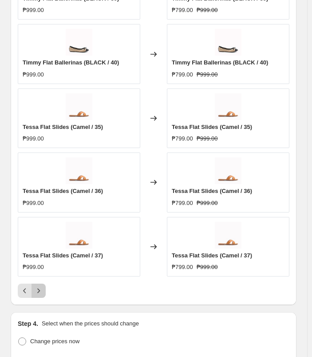
click at [34, 284] on button "Next" at bounding box center [39, 291] width 14 height 14
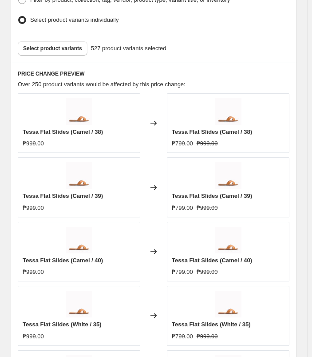
scroll to position [444, 0]
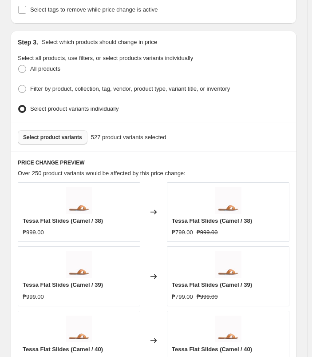
click at [64, 138] on button "Select product variants" at bounding box center [53, 137] width 70 height 14
click at [57, 142] on div "Select product variants 527 product variants selected" at bounding box center [154, 137] width 286 height 29
click at [69, 138] on button "Select product variants" at bounding box center [53, 137] width 70 height 14
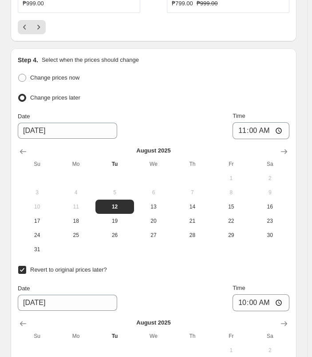
scroll to position [933, 0]
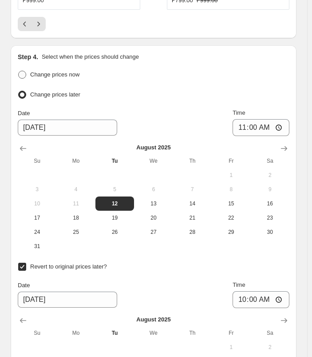
click at [70, 71] on span "Change prices now" at bounding box center [54, 74] width 49 height 7
click at [19, 71] on input "Change prices now" at bounding box center [18, 71] width 0 height 0
radio input "true"
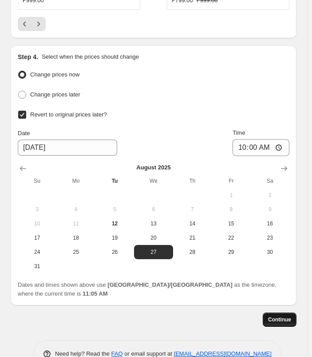
click at [289, 312] on button "Continue" at bounding box center [280, 319] width 34 height 14
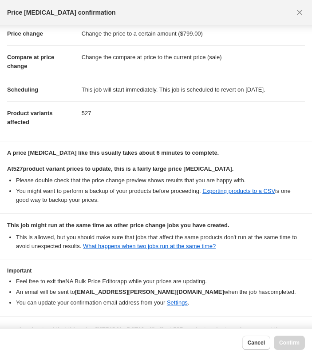
scroll to position [43, 0]
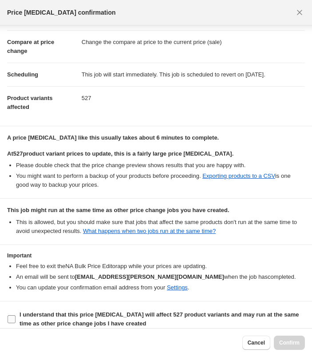
click at [112, 310] on span "I understand that this price [MEDICAL_DATA] will affect 527 product variants an…" at bounding box center [163, 319] width 286 height 18
click at [16, 315] on input "I understand that this price [MEDICAL_DATA] will affect 527 product variants an…" at bounding box center [12, 319] width 8 height 8
checkbox input "true"
click at [294, 345] on span "Confirm" at bounding box center [290, 342] width 20 height 7
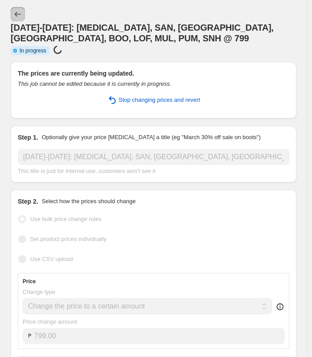
click at [18, 17] on icon "Price change jobs" at bounding box center [17, 14] width 9 height 9
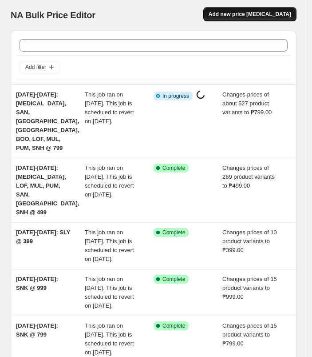
click at [240, 8] on button "Add new price [MEDICAL_DATA]" at bounding box center [250, 14] width 93 height 14
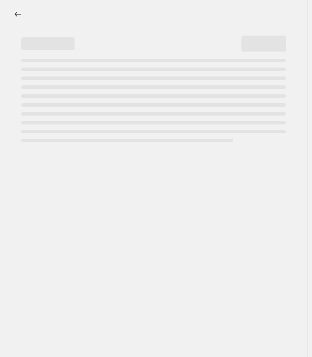
select select "percentage"
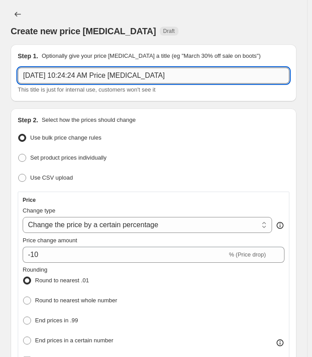
click at [54, 76] on input "[DATE] 10:24:24 AM Price [MEDICAL_DATA]" at bounding box center [154, 76] width 272 height 16
type input "[DATE]-[DATE]: [MEDICAL_DATA], LOF,"
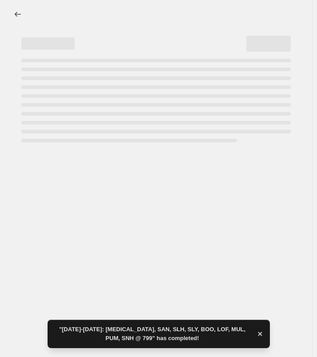
select select "percentage"
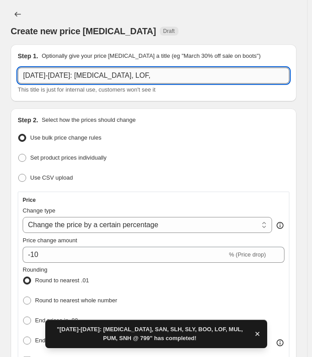
click at [100, 68] on input "[DATE]-[DATE]: [MEDICAL_DATA], LOF," at bounding box center [154, 76] width 272 height 16
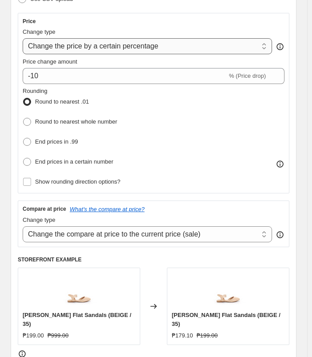
scroll to position [178, 0]
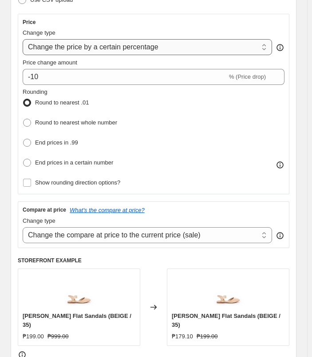
type input "[DATE]-[DATE]: [MEDICAL_DATA], LOF, MUL, PUM, SAN, SLY, SNH, SNW @ 999"
click at [164, 40] on select "Change the price to a certain amount Change the price by a certain amount Chang…" at bounding box center [148, 47] width 250 height 16
select select "to"
click at [23, 39] on select "Change the price to a certain amount Change the price by a certain amount Chang…" at bounding box center [148, 47] width 250 height 16
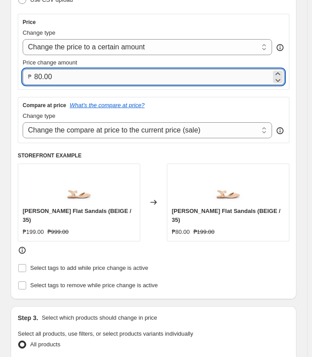
click at [81, 71] on input "80.00" at bounding box center [152, 77] width 237 height 16
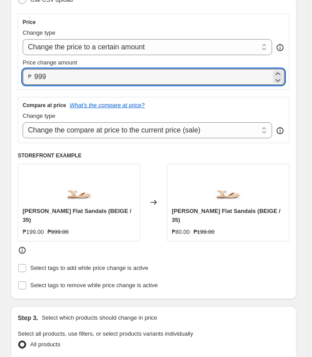
type input "999.00"
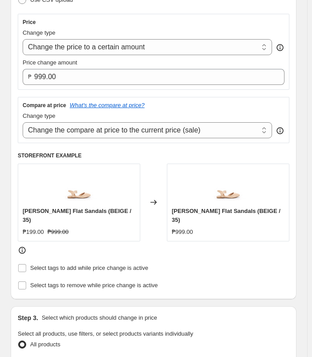
click at [201, 19] on div "Price" at bounding box center [154, 22] width 262 height 7
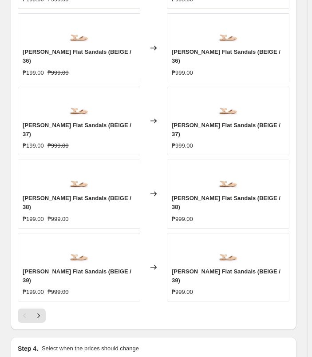
scroll to position [747, 0]
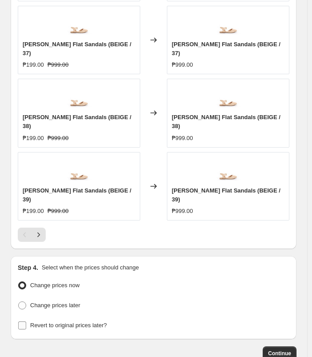
click at [68, 322] on span "Revert to original prices later?" at bounding box center [68, 325] width 77 height 7
click at [26, 321] on input "Revert to original prices later?" at bounding box center [22, 325] width 8 height 8
checkbox input "true"
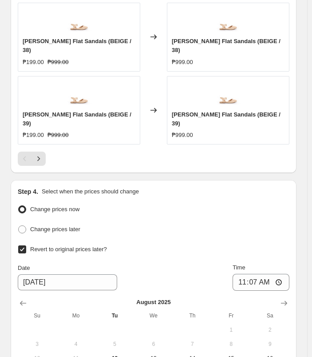
scroll to position [915, 0]
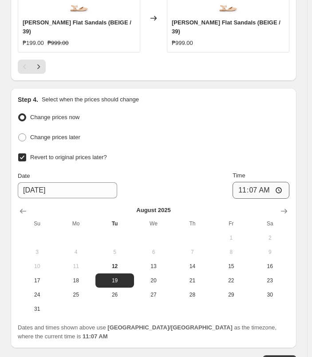
drag, startPoint x: 162, startPoint y: 240, endPoint x: 264, endPoint y: 127, distance: 151.7
click at [162, 291] on span "27" at bounding box center [154, 294] width 32 height 7
type input "[DATE]"
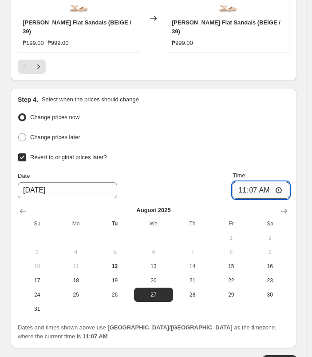
click at [242, 182] on input "11:07" at bounding box center [261, 190] width 57 height 17
click at [255, 182] on input "10:07" at bounding box center [261, 190] width 57 height 17
type input "10:00"
click at [296, 88] on div "Step 4. Select when the prices should change Change prices now Change prices la…" at bounding box center [154, 218] width 286 height 260
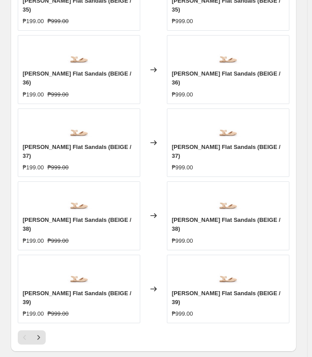
scroll to position [515, 0]
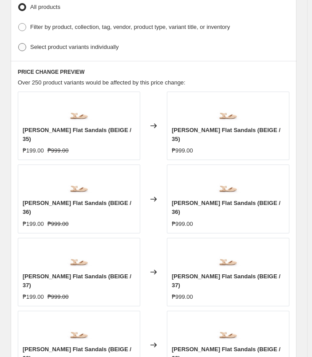
click at [94, 44] on span "Select product variants individually" at bounding box center [74, 47] width 88 height 7
click at [19, 43] on input "Select product variants individually" at bounding box center [18, 43] width 0 height 0
radio input "true"
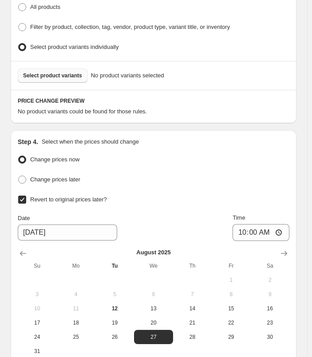
click at [62, 72] on span "Select product variants" at bounding box center [52, 75] width 59 height 7
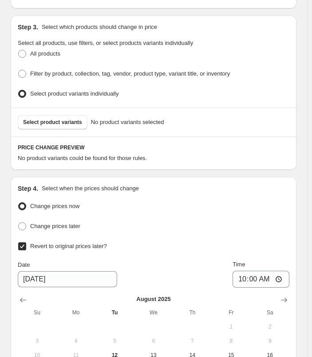
scroll to position [424, 0]
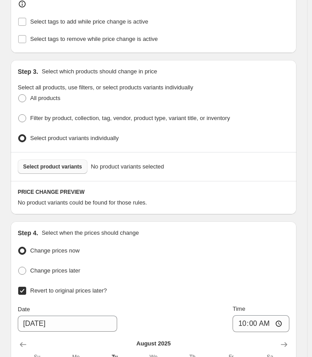
click at [47, 163] on span "Select product variants" at bounding box center [52, 166] width 59 height 7
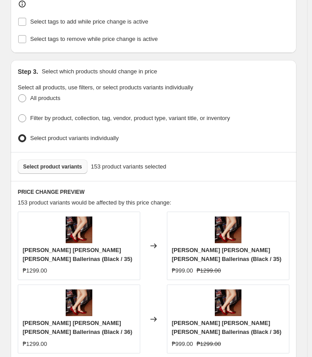
click at [65, 163] on span "Select product variants" at bounding box center [52, 166] width 59 height 7
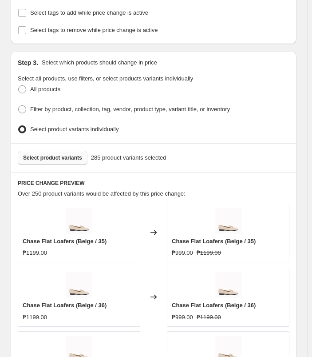
click at [67, 155] on span "Select product variants" at bounding box center [52, 157] width 59 height 7
click at [51, 158] on button "Select product variants" at bounding box center [53, 158] width 70 height 14
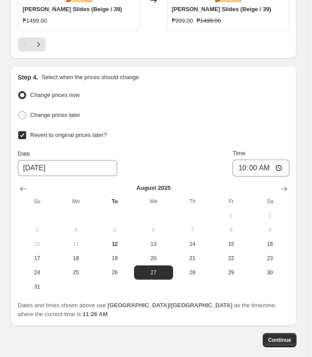
scroll to position [944, 0]
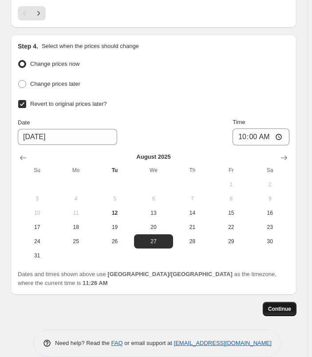
click at [280, 305] on span "Continue" at bounding box center [279, 308] width 23 height 7
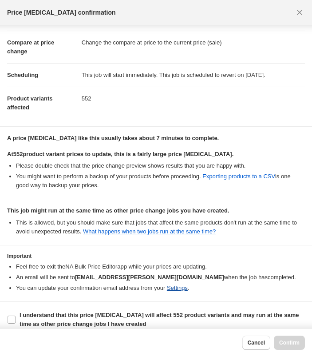
scroll to position [43, 0]
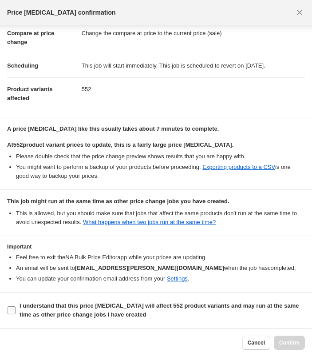
click at [144, 307] on b "I understand that this price [MEDICAL_DATA] will affect 552 product variants an…" at bounding box center [160, 310] width 280 height 16
click at [16, 307] on input "I understand that this price [MEDICAL_DATA] will affect 552 product variants an…" at bounding box center [12, 310] width 8 height 8
checkbox input "true"
drag, startPoint x: 284, startPoint y: 341, endPoint x: 288, endPoint y: 337, distance: 5.7
click at [284, 339] on button "Confirm" at bounding box center [289, 343] width 31 height 14
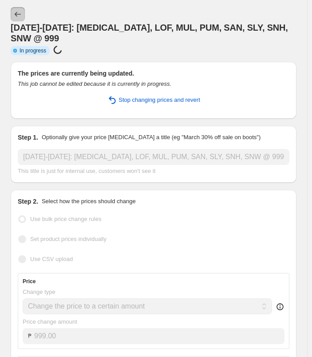
drag, startPoint x: 14, startPoint y: 10, endPoint x: 21, endPoint y: 12, distance: 7.4
click at [21, 12] on icon "Price change jobs" at bounding box center [17, 14] width 9 height 9
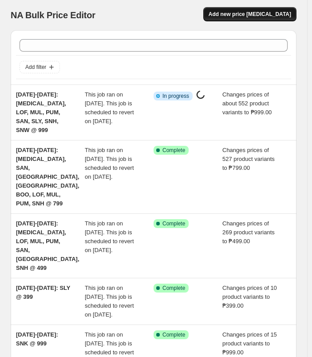
click at [266, 15] on span "Add new price [MEDICAL_DATA]" at bounding box center [250, 14] width 83 height 7
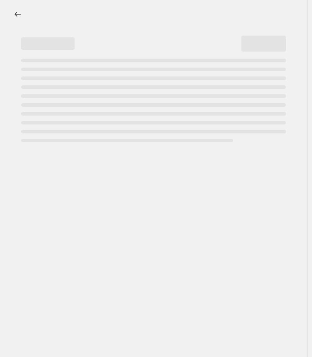
select select "percentage"
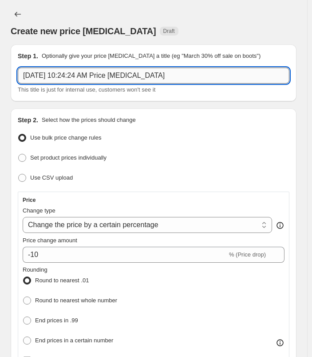
click at [99, 77] on input "[DATE] 10:24:24 AM Price [MEDICAL_DATA]" at bounding box center [154, 76] width 272 height 16
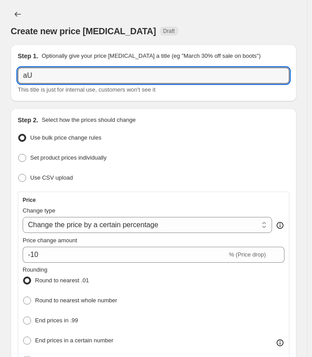
type input "a"
type input "[DATE]-[DATE]: [MEDICAL_DATA], LO"
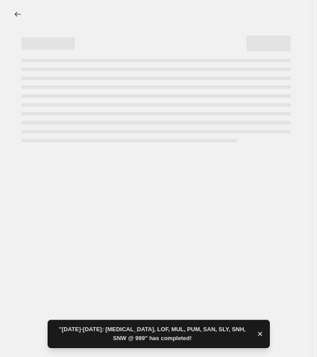
select select "percentage"
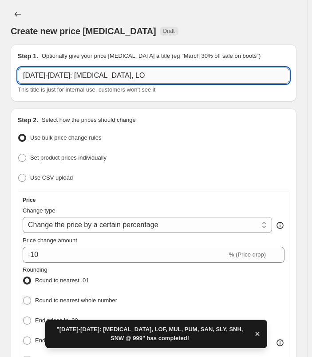
click at [91, 81] on input "[DATE]-[DATE]: [MEDICAL_DATA], LO" at bounding box center [154, 76] width 272 height 16
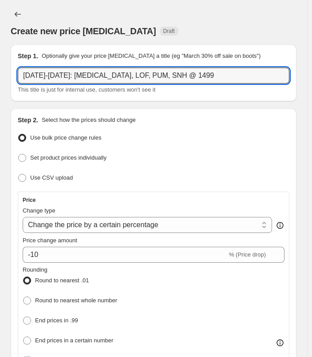
type input "[DATE]-[DATE]: [MEDICAL_DATA], LOF, PUM, SNH @ 1499"
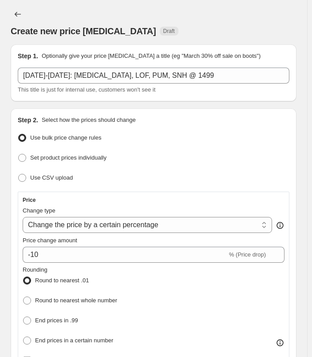
click at [219, 14] on div "Create new price [MEDICAL_DATA] Draft" at bounding box center [154, 22] width 286 height 30
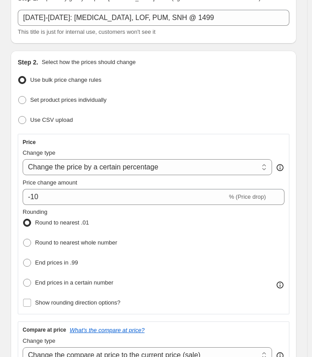
scroll to position [178, 0]
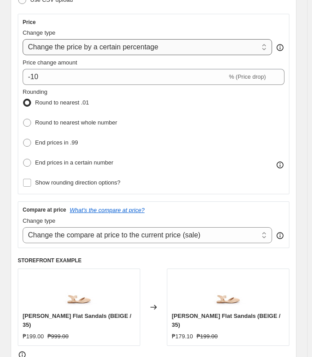
click at [174, 48] on select "Change the price to a certain amount Change the price by a certain amount Chang…" at bounding box center [148, 47] width 250 height 16
select select "to"
click at [23, 39] on select "Change the price to a certain amount Change the price by a certain amount Chang…" at bounding box center [148, 47] width 250 height 16
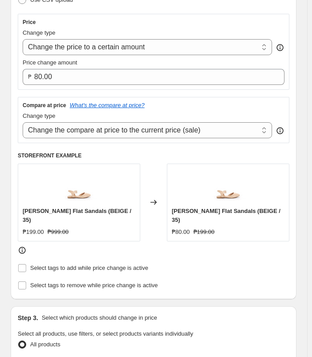
click at [92, 84] on div "Price Change type Change the price to a certain amount Change the price by a ce…" at bounding box center [154, 52] width 272 height 76
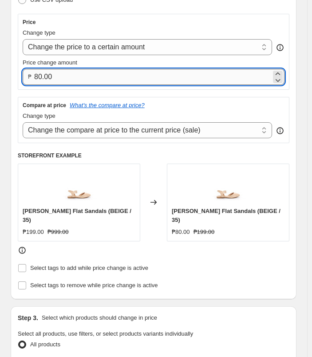
click at [108, 73] on input "80.00" at bounding box center [152, 77] width 237 height 16
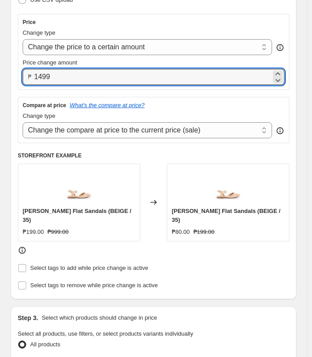
type input "1499.00"
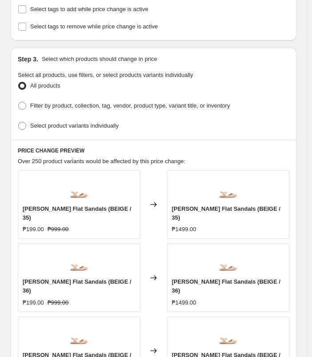
scroll to position [444, 0]
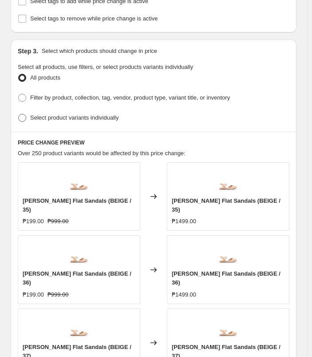
click at [96, 113] on span "Select product variants individually" at bounding box center [74, 117] width 88 height 9
click at [19, 114] on input "Select product variants individually" at bounding box center [18, 114] width 0 height 0
radio input "true"
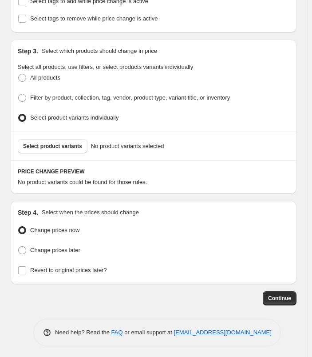
scroll to position [434, 0]
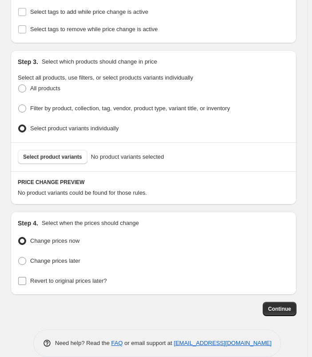
click at [74, 277] on span "Revert to original prices later?" at bounding box center [68, 280] width 77 height 7
click at [26, 277] on input "Revert to original prices later?" at bounding box center [22, 281] width 8 height 8
checkbox input "true"
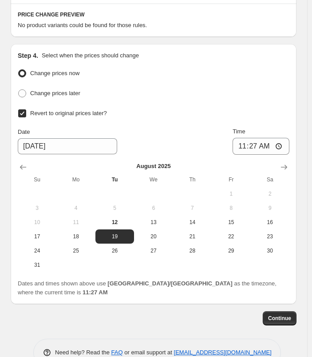
scroll to position [602, 0]
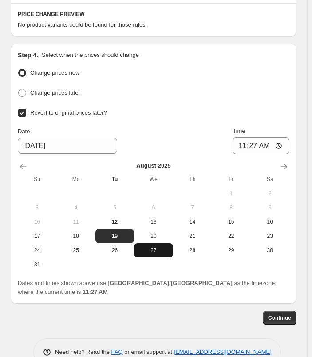
click at [146, 243] on button "27" at bounding box center [153, 250] width 39 height 14
type input "[DATE]"
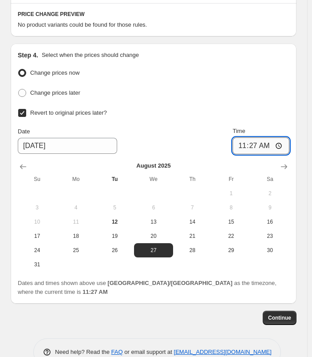
click at [249, 137] on input "11:27" at bounding box center [261, 145] width 57 height 17
click at [254, 137] on input "10:27" at bounding box center [261, 145] width 57 height 17
type input "10:00"
click at [288, 72] on ul "Change prices now Change prices later" at bounding box center [154, 83] width 272 height 33
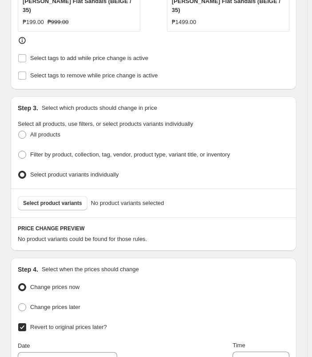
scroll to position [380, 0]
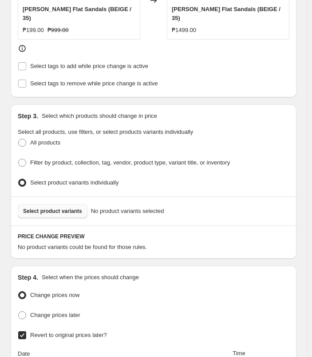
click at [50, 208] on span "Select product variants" at bounding box center [52, 211] width 59 height 7
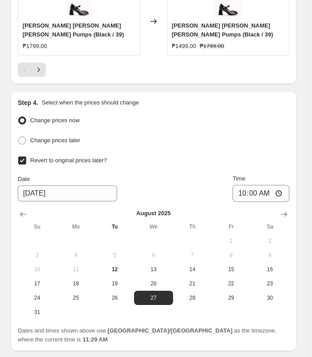
scroll to position [944, 0]
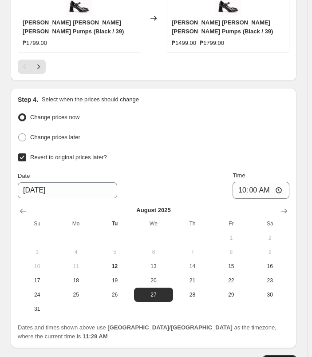
click at [289, 356] on span "Continue" at bounding box center [279, 362] width 23 height 7
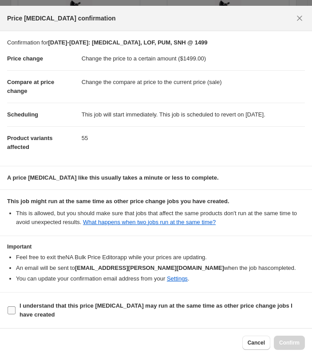
click at [29, 307] on b "I understand that this price [MEDICAL_DATA] may run at the same time as other p…" at bounding box center [156, 310] width 273 height 16
click at [16, 307] on input "I understand that this price [MEDICAL_DATA] may run at the same time as other p…" at bounding box center [12, 310] width 8 height 8
checkbox input "true"
click at [291, 341] on span "Confirm" at bounding box center [290, 342] width 20 height 7
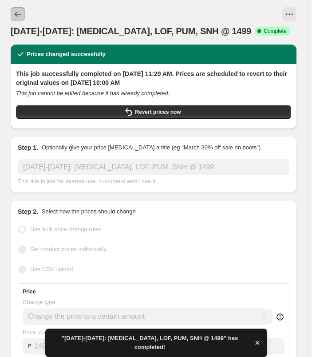
click at [15, 15] on icon "Price change jobs" at bounding box center [17, 14] width 9 height 9
